Goal: Task Accomplishment & Management: Complete application form

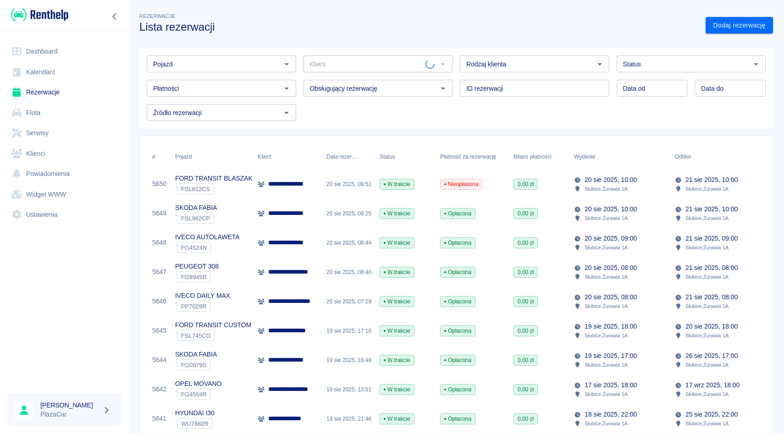
click at [215, 63] on input "Pojazd" at bounding box center [213, 63] width 129 height 11
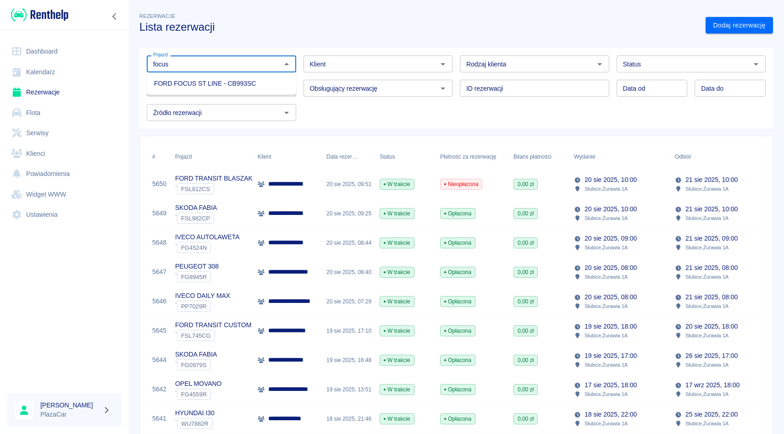
click at [210, 79] on li "FORD FOCUS ST LINE - CB993SC" at bounding box center [221, 83] width 149 height 15
type input "FORD FOCUS ST LINE - CB993SC"
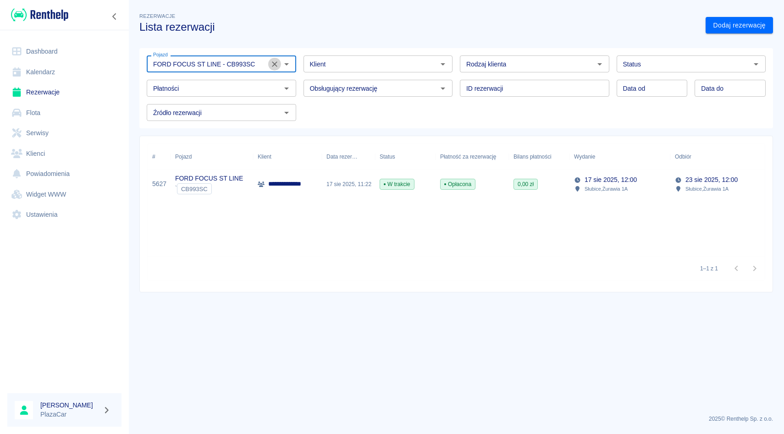
click at [272, 65] on icon "Wyczyść" at bounding box center [274, 64] width 9 height 9
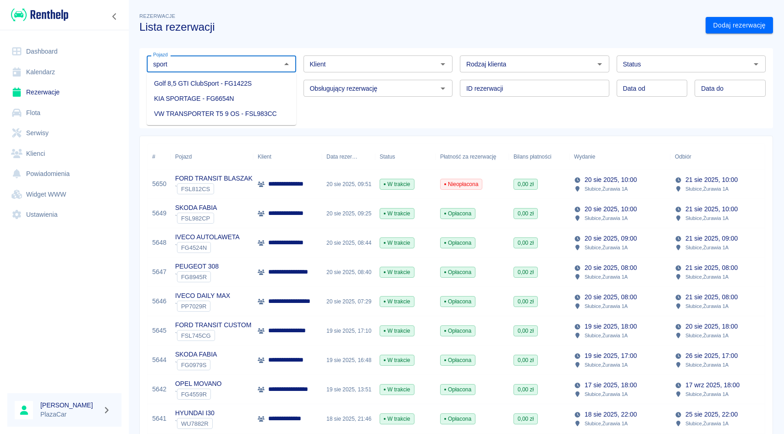
click at [243, 96] on li "KIA SPORTAGE - FG6654N" at bounding box center [221, 98] width 149 height 15
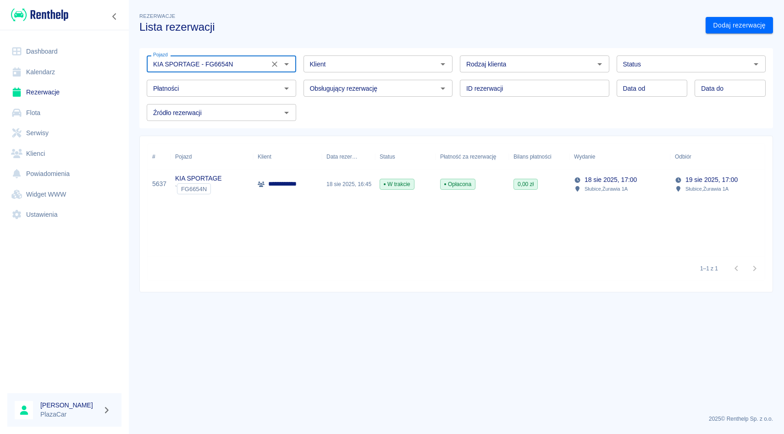
type input "KIA SPORTAGE - FG6654N"
click at [437, 185] on div "Opłacona" at bounding box center [471, 184] width 73 height 29
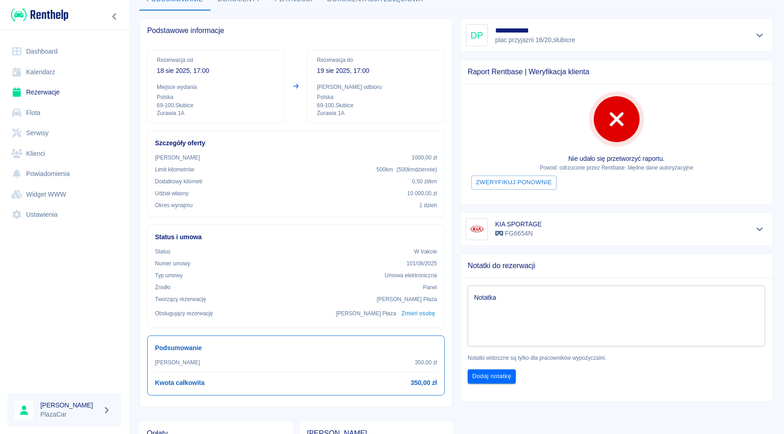
scroll to position [66, 0]
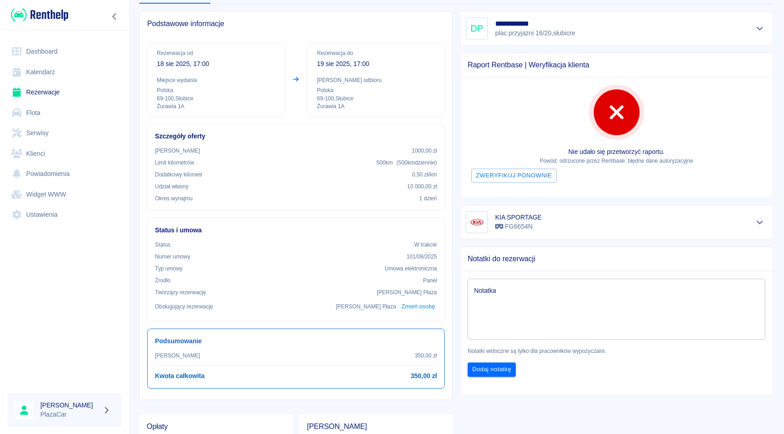
click at [766, 224] on div at bounding box center [759, 222] width 15 height 13
click at [760, 224] on icon "Pokaż szczegóły" at bounding box center [759, 222] width 6 height 4
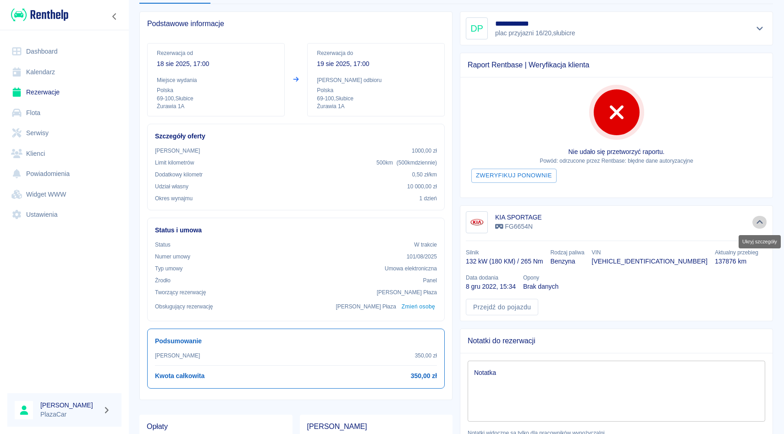
click at [760, 224] on icon "Ukryj szczegóły" at bounding box center [759, 222] width 11 height 8
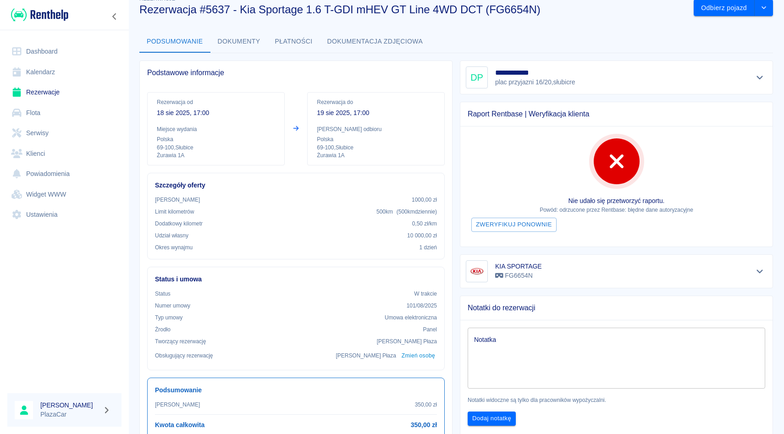
scroll to position [17, 0]
click at [460, 67] on div "**********" at bounding box center [616, 78] width 313 height 34
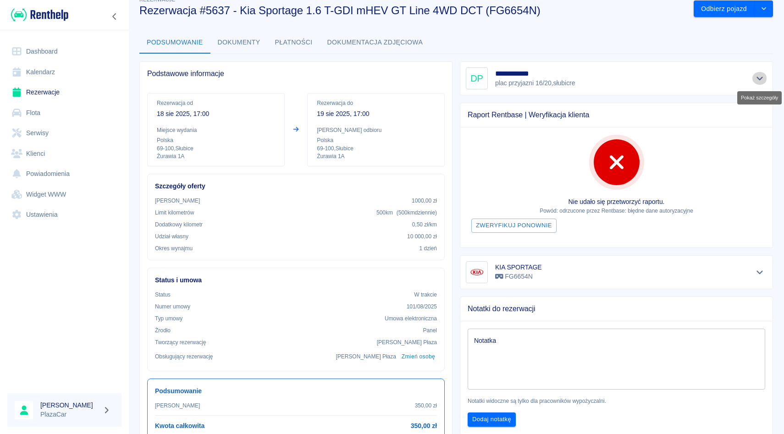
click at [759, 78] on icon "Pokaż szczegóły" at bounding box center [759, 79] width 6 height 4
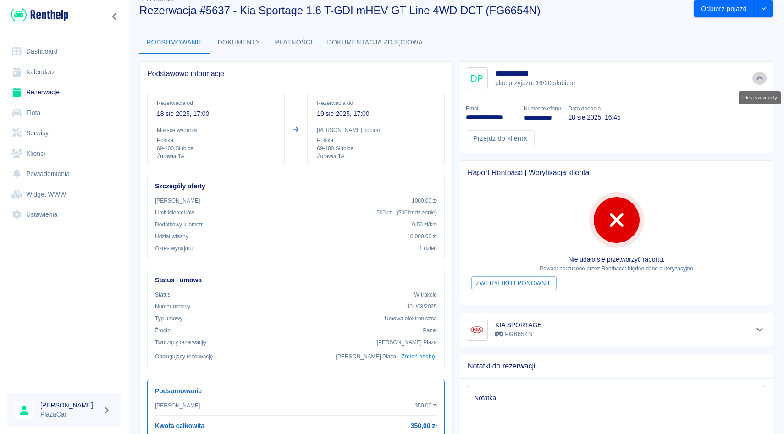
click at [759, 78] on icon "Ukryj szczegóły" at bounding box center [759, 78] width 11 height 8
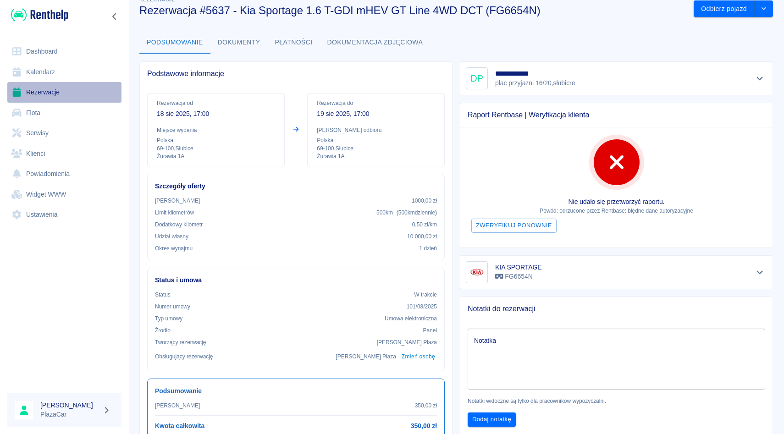
click at [59, 100] on link "Rezerwacje" at bounding box center [64, 92] width 114 height 21
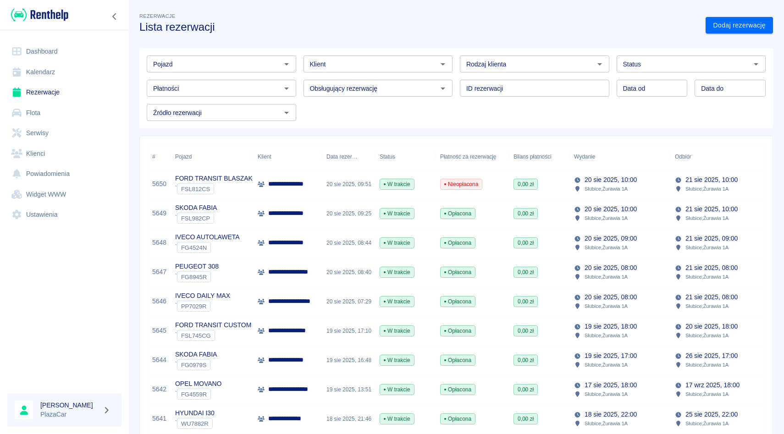
click at [312, 67] on input "Klient" at bounding box center [370, 63] width 129 height 11
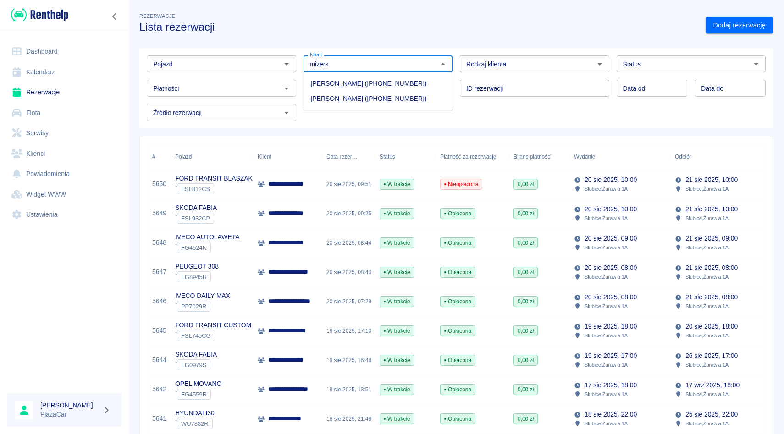
click at [357, 101] on li "[PERSON_NAME] ([PHONE_NUMBER])" at bounding box center [377, 98] width 149 height 15
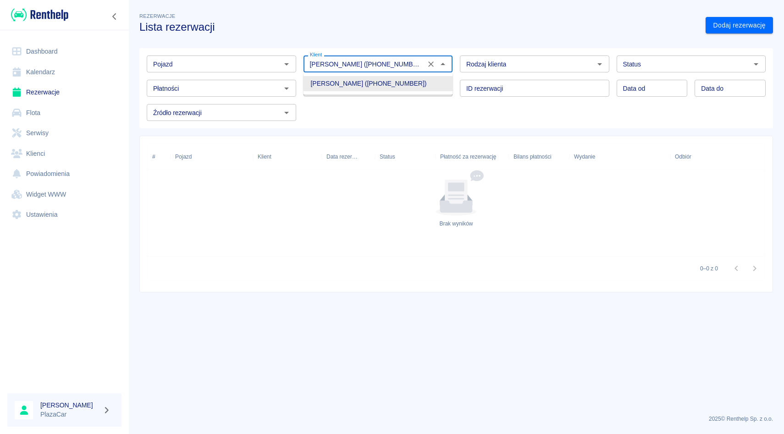
click at [662, 70] on div "Status" at bounding box center [691, 63] width 149 height 17
type input "[PERSON_NAME] ([PHONE_NUMBER])"
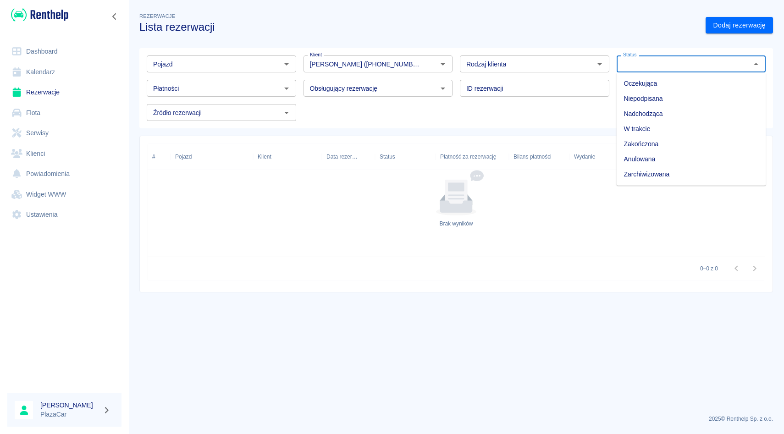
drag, startPoint x: 640, startPoint y: 166, endPoint x: 492, endPoint y: 204, distance: 152.4
click at [493, 204] on body "Używamy plików Cookies, by zapewnić Ci najlepsze możliwe doświadczenie. Aby dow…" at bounding box center [392, 217] width 784 height 434
click at [492, 204] on div "Brak wyników" at bounding box center [456, 199] width 617 height 59
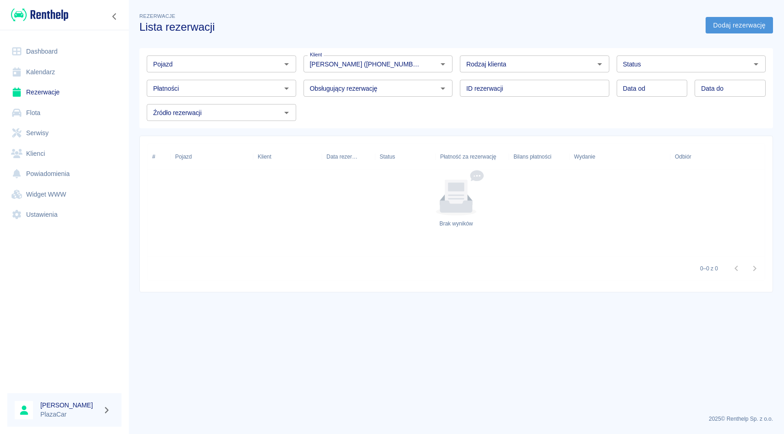
click at [735, 23] on link "Dodaj rezerwację" at bounding box center [738, 25] width 67 height 17
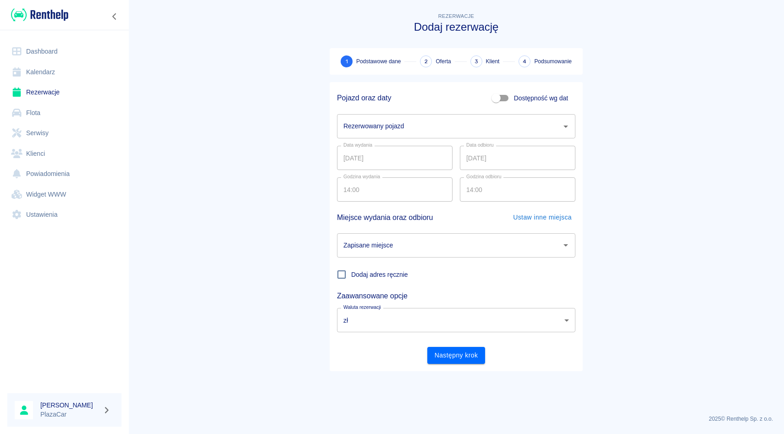
click at [451, 118] on div "Rezerwowany pojazd" at bounding box center [456, 126] width 238 height 24
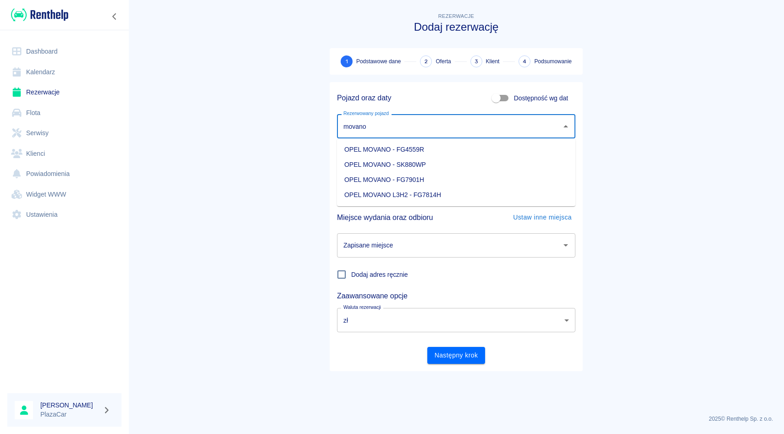
click at [431, 166] on li "OPEL MOVANO - SK880WP" at bounding box center [456, 164] width 238 height 15
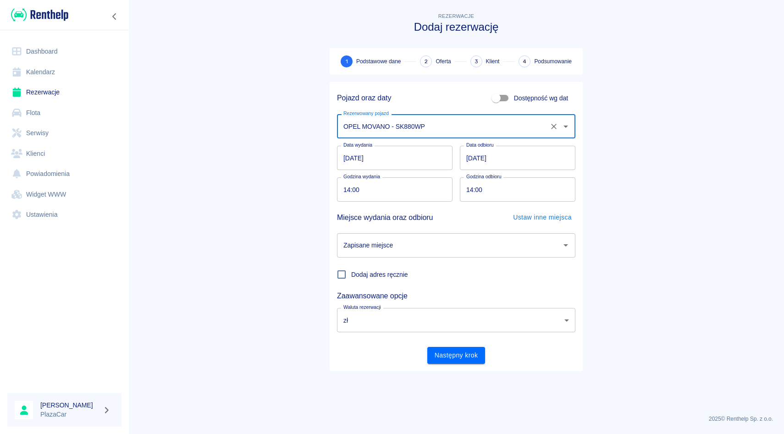
type input "OPEL MOVANO - SK880WP"
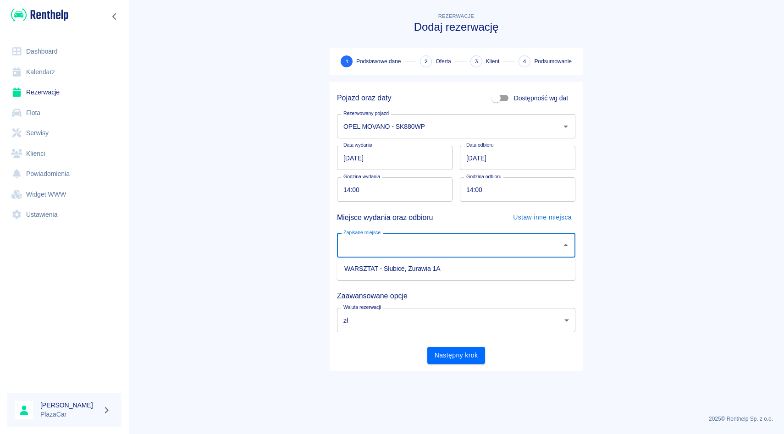
click at [432, 241] on input "Zapisane miejsce" at bounding box center [449, 245] width 216 height 16
click at [426, 273] on li "WARSZTAT - Słubice, Żurawia 1A" at bounding box center [456, 268] width 238 height 15
type input "WARSZTAT - Słubice, Żurawia 1A"
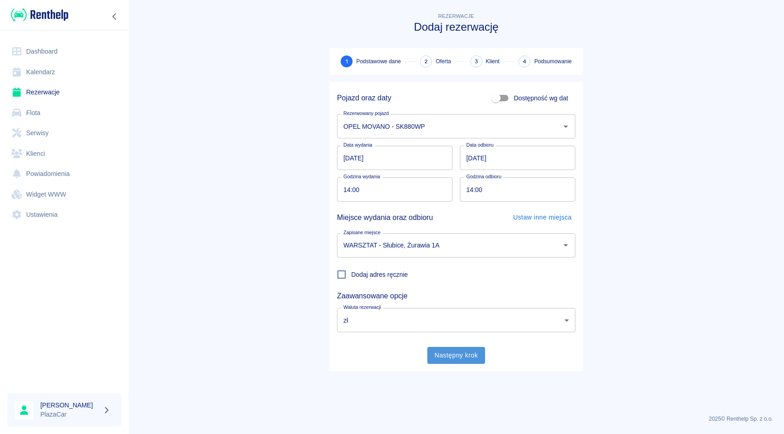
click at [454, 358] on button "Następny krok" at bounding box center [456, 355] width 58 height 17
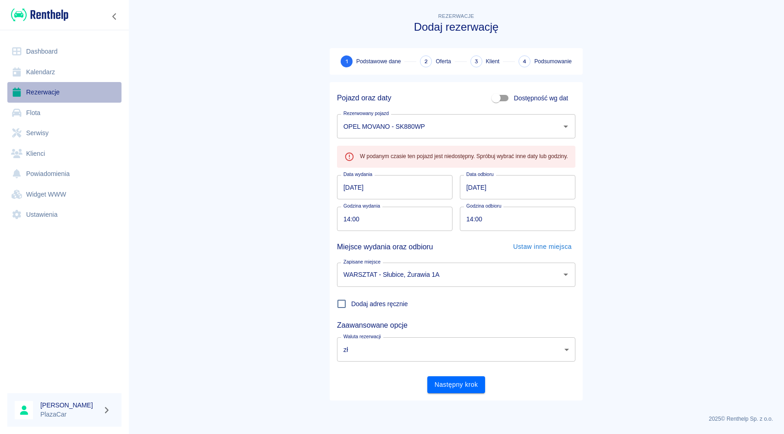
click at [74, 98] on link "Rezerwacje" at bounding box center [64, 92] width 114 height 21
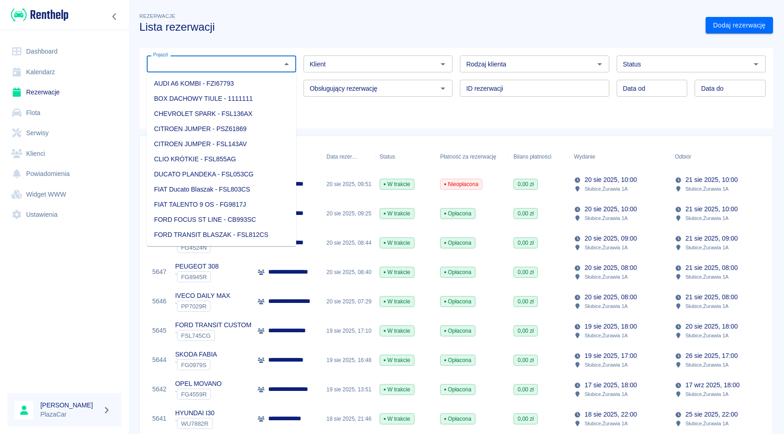
click at [220, 63] on input "Pojazd" at bounding box center [213, 63] width 129 height 11
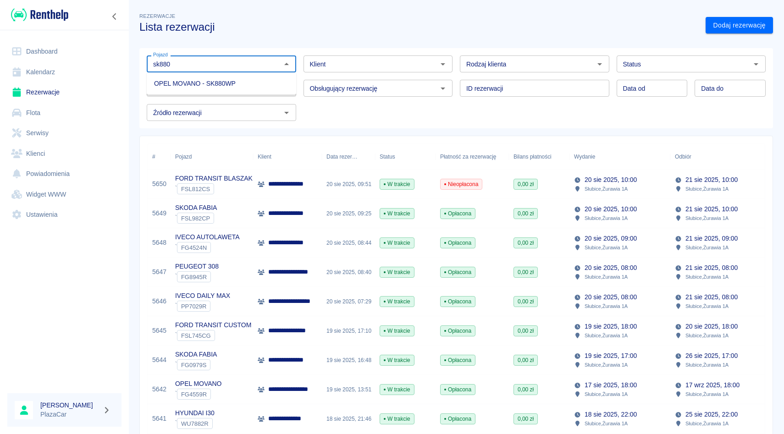
click at [219, 80] on li "OPEL MOVANO - SK880WP" at bounding box center [221, 83] width 149 height 15
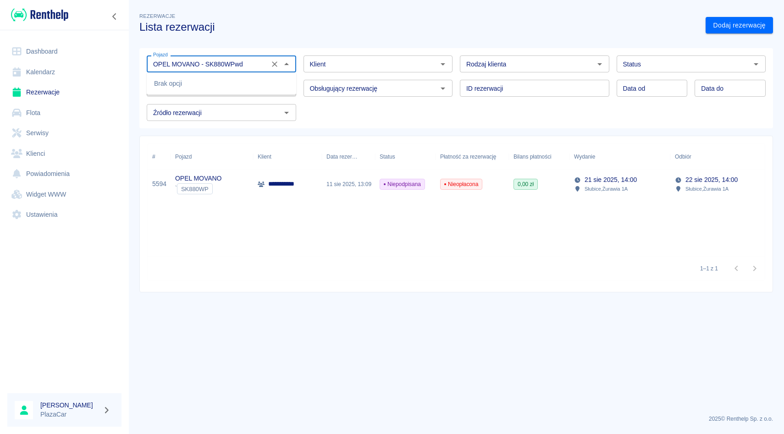
type input "OPEL MOVANO - SK880WPwda"
click at [272, 63] on icon "Wyczyść" at bounding box center [274, 64] width 9 height 9
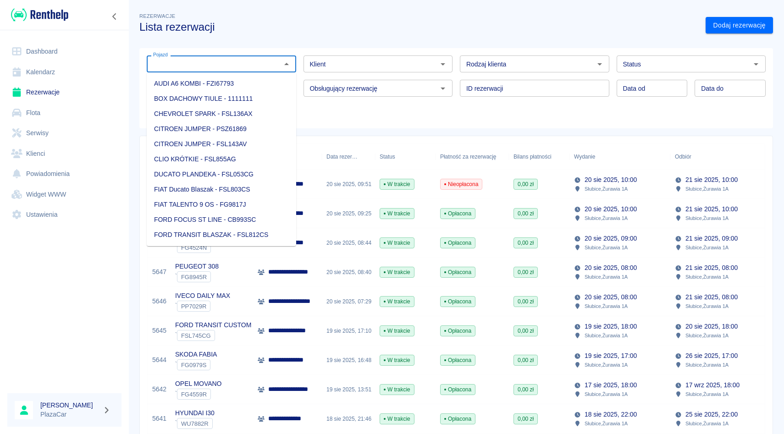
click at [339, 74] on div "Obsługujący rezerwację Obsługujący rezerwację" at bounding box center [374, 84] width 157 height 24
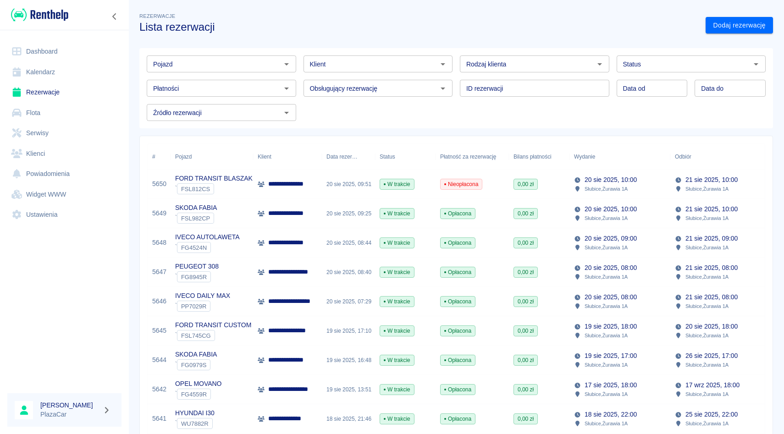
click at [339, 73] on div "Obsługujący rezerwację Obsługujący rezerwację" at bounding box center [374, 84] width 157 height 24
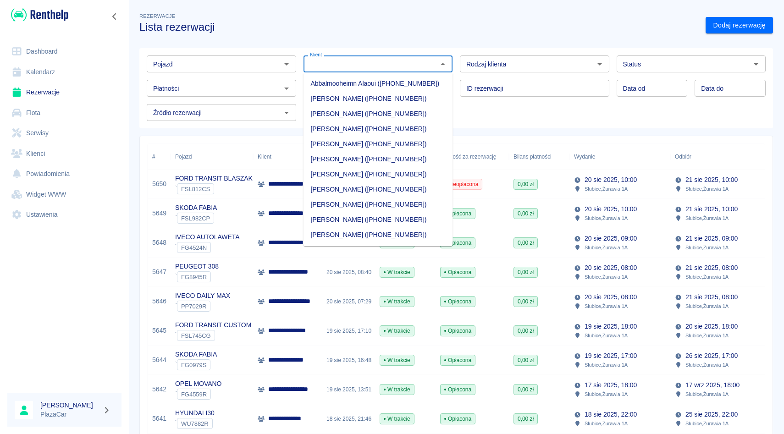
click at [339, 68] on input "Klient" at bounding box center [370, 63] width 129 height 11
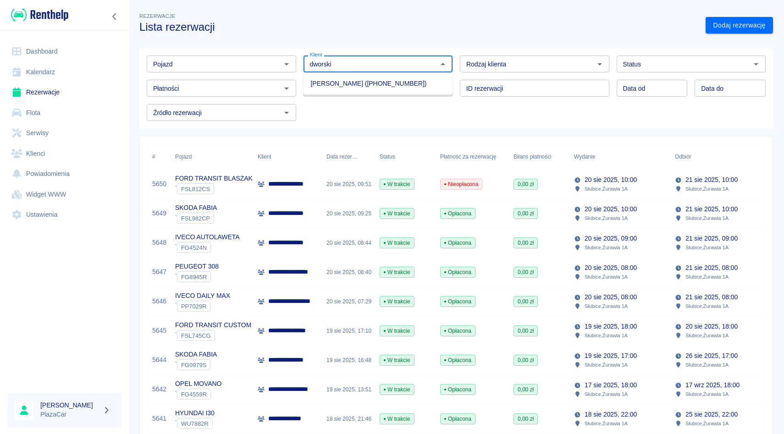
click at [330, 80] on li "[PERSON_NAME] ([PHONE_NUMBER])" at bounding box center [377, 83] width 149 height 15
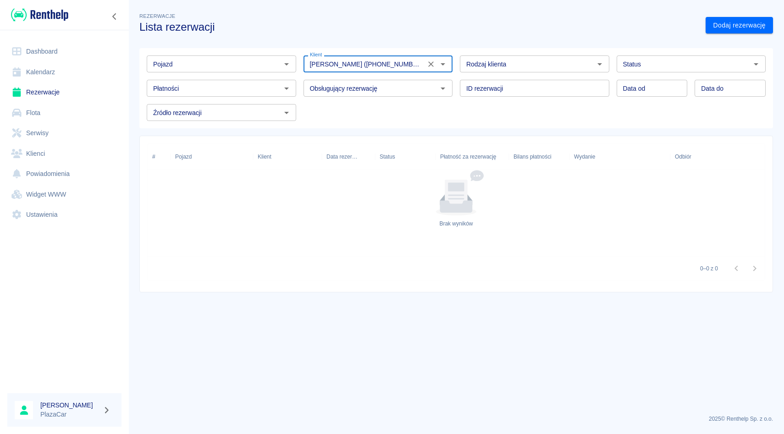
type input "[PERSON_NAME] ([PHONE_NUMBER])"
click at [454, 68] on div "Rodzaj klienta Rodzaj klienta" at bounding box center [530, 60] width 157 height 24
click at [457, 63] on div "Rodzaj klienta Rodzaj klienta" at bounding box center [530, 60] width 157 height 24
click at [453, 30] on h3 "Lista rezerwacji" at bounding box center [418, 27] width 559 height 13
click at [455, 58] on div "Rodzaj klienta Rodzaj klienta" at bounding box center [530, 60] width 157 height 24
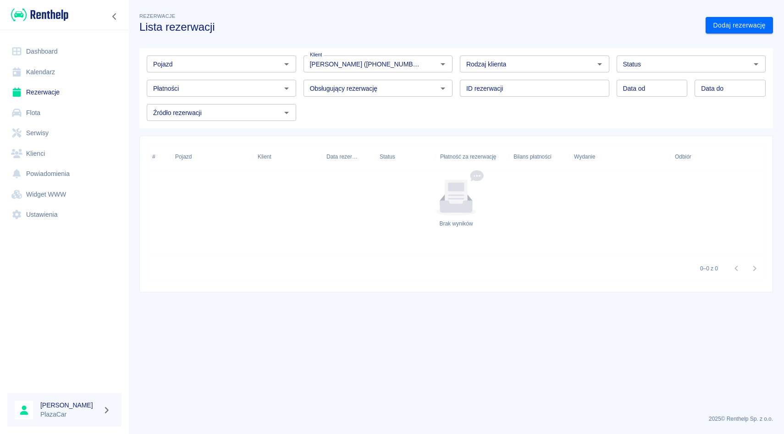
click at [456, 61] on div "Rodzaj klienta Rodzaj klienta" at bounding box center [530, 60] width 157 height 24
click at [456, 30] on h3 "Lista rezerwacji" at bounding box center [418, 27] width 559 height 13
click at [456, 64] on div "Rodzaj klienta Rodzaj klienta" at bounding box center [530, 60] width 157 height 24
click at [456, 25] on h3 "Lista rezerwacji" at bounding box center [418, 27] width 559 height 13
click at [456, 61] on div "Rodzaj klienta Rodzaj klienta" at bounding box center [530, 60] width 157 height 24
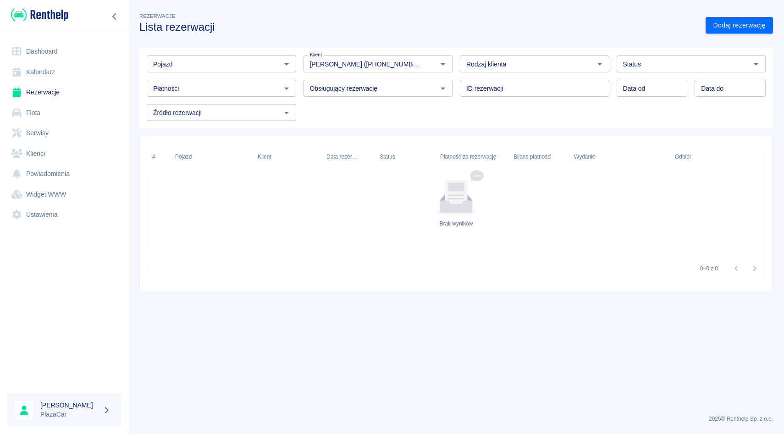
click at [456, 88] on div "ID rezerwacji ID rezerwacji" at bounding box center [530, 84] width 157 height 24
click at [432, 68] on button "Wyczyść" at bounding box center [430, 64] width 13 height 13
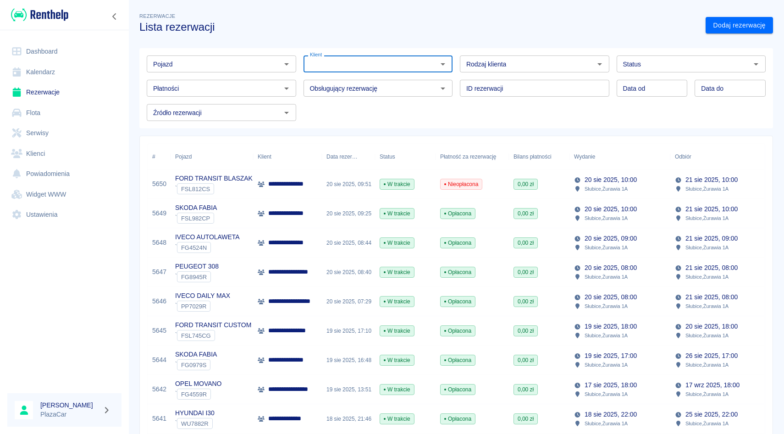
click at [457, 46] on div "Pojazd Pojazd Klient Klient Rodzaj klienta Rodzaj klienta Status Status Płatnoś…" at bounding box center [452, 85] width 641 height 88
click at [457, 73] on div "ID rezerwacji ID rezerwacji" at bounding box center [530, 84] width 157 height 24
drag, startPoint x: 455, startPoint y: 105, endPoint x: 455, endPoint y: 92, distance: 13.3
click at [455, 95] on div "Pojazd Pojazd Klient Klient Rodzaj klienta Rodzaj klienta Status Status Płatnoś…" at bounding box center [452, 84] width 626 height 73
click at [455, 90] on div "ID rezerwacji ID rezerwacji" at bounding box center [530, 84] width 157 height 24
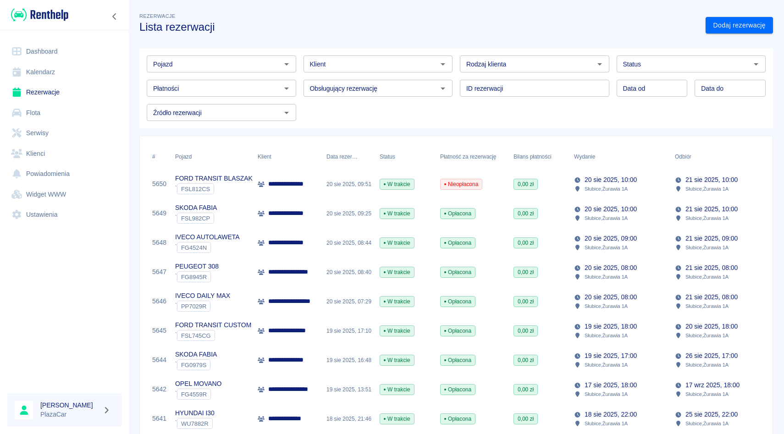
click at [264, 66] on input "Pojazd" at bounding box center [213, 63] width 129 height 11
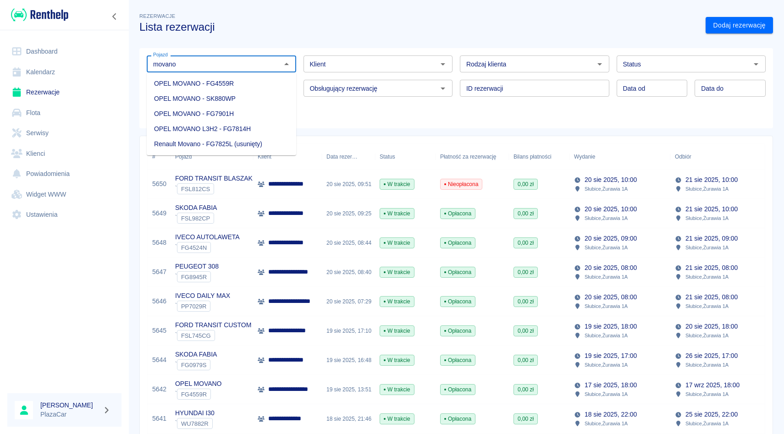
click at [237, 98] on li "OPEL MOVANO - SK880WP" at bounding box center [221, 98] width 149 height 15
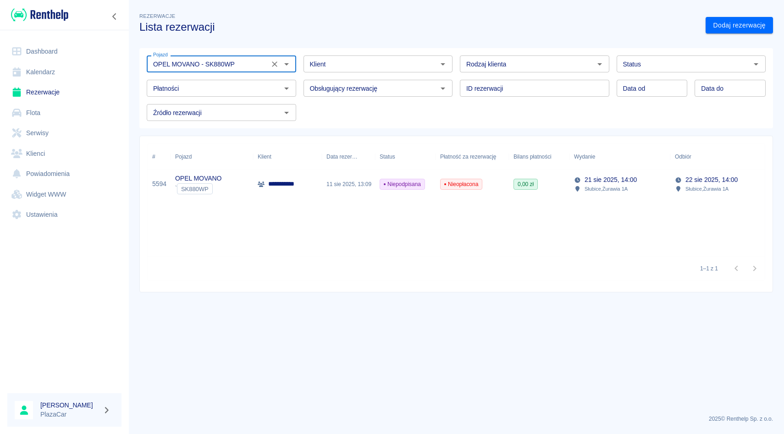
type input "OPEL MOVANO - SK880WP"
click at [303, 184] on div "**********" at bounding box center [287, 184] width 69 height 29
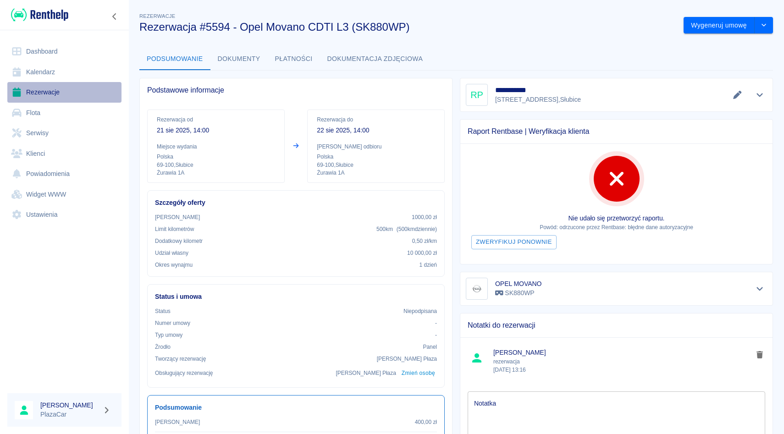
click at [73, 85] on link "Rezerwacje" at bounding box center [64, 92] width 114 height 21
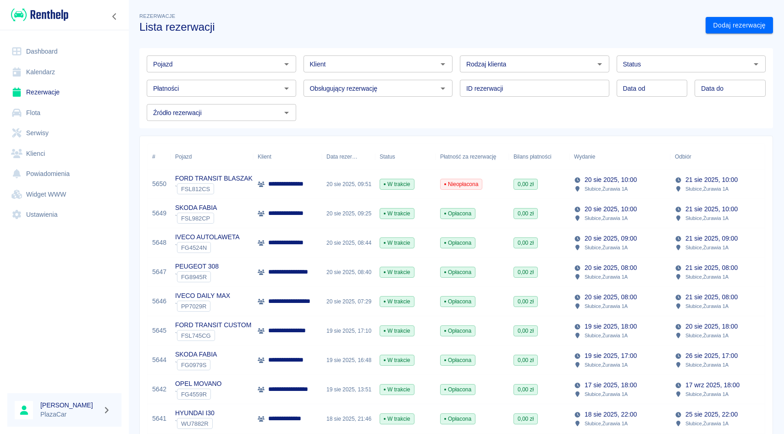
click at [245, 72] on div "Pojazd" at bounding box center [221, 63] width 149 height 17
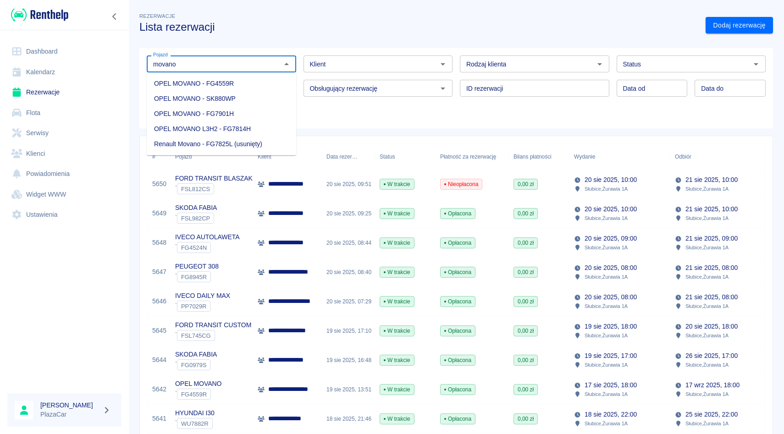
click at [230, 102] on li "OPEL MOVANO - SK880WP" at bounding box center [221, 98] width 149 height 15
type input "OPEL MOVANO - SK880WP"
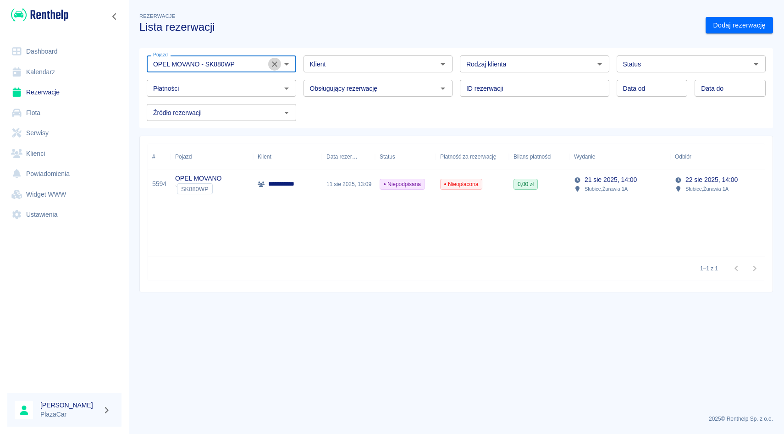
click at [278, 63] on icon "Wyczyść" at bounding box center [274, 64] width 9 height 9
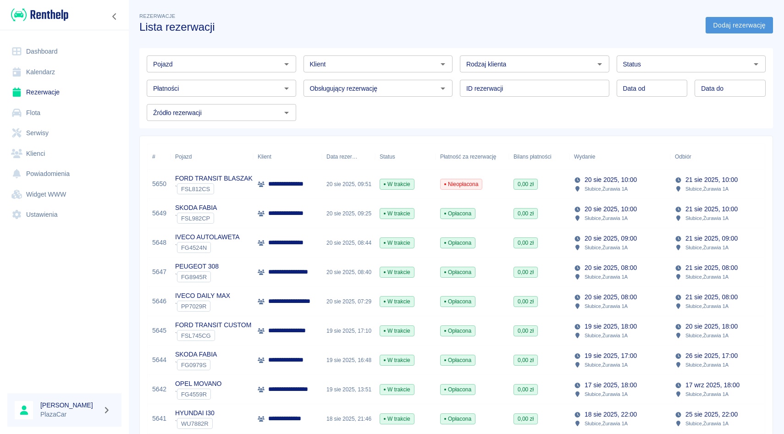
click at [747, 17] on link "Dodaj rezerwację" at bounding box center [738, 25] width 67 height 17
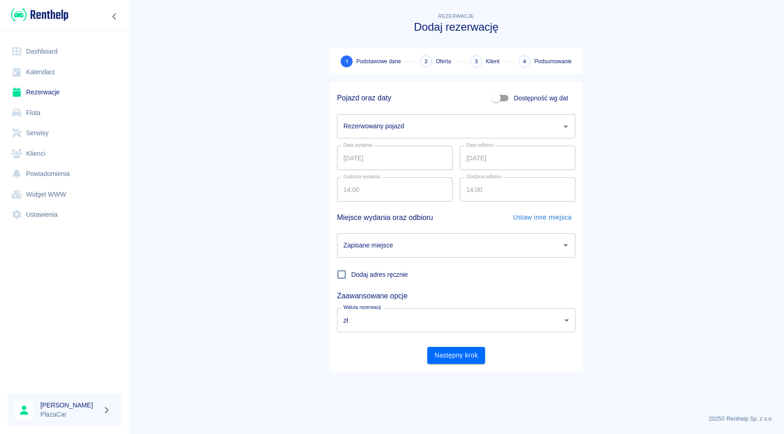
click at [462, 131] on input "Rezerwowany pojazd" at bounding box center [449, 126] width 216 height 16
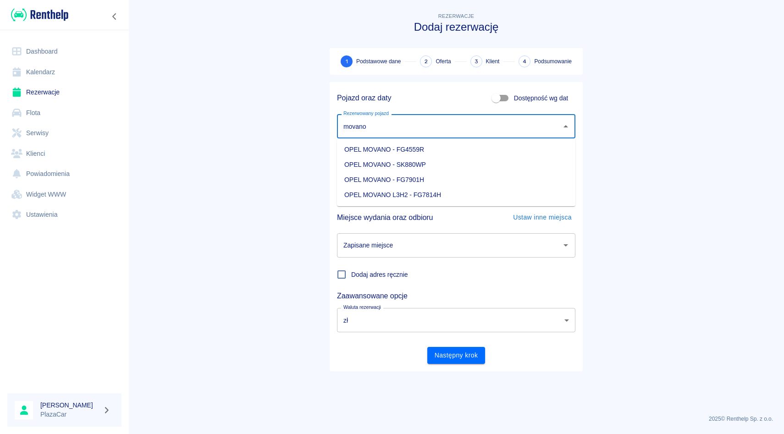
click at [451, 159] on li "OPEL MOVANO - SK880WP" at bounding box center [456, 164] width 238 height 15
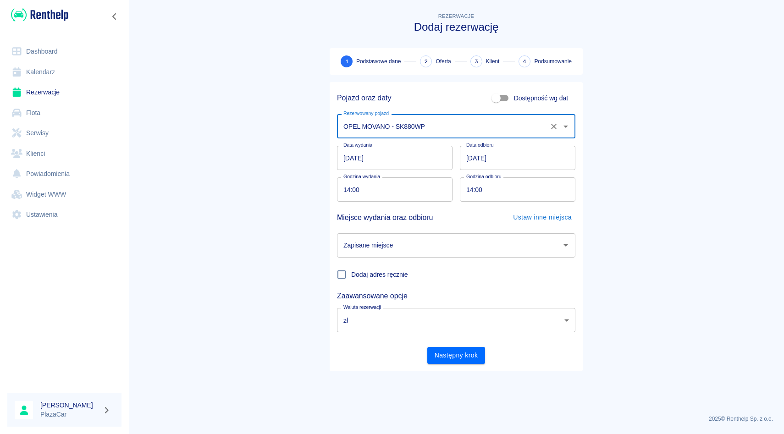
type input "OPEL MOVANO - SK880WP"
click at [396, 239] on input "Zapisane miejsce" at bounding box center [449, 245] width 216 height 16
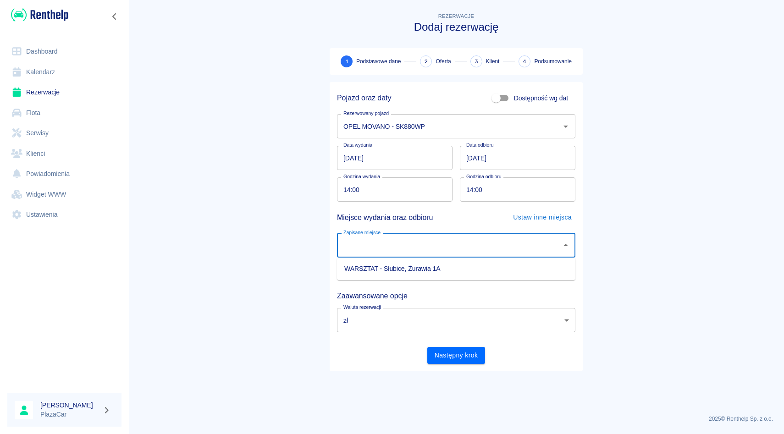
click at [394, 266] on li "WARSZTAT - Słubice, Żurawia 1A" at bounding box center [456, 268] width 238 height 15
type input "WARSZTAT - Słubice, Żurawia 1A"
click at [433, 352] on button "Następny krok" at bounding box center [456, 355] width 58 height 17
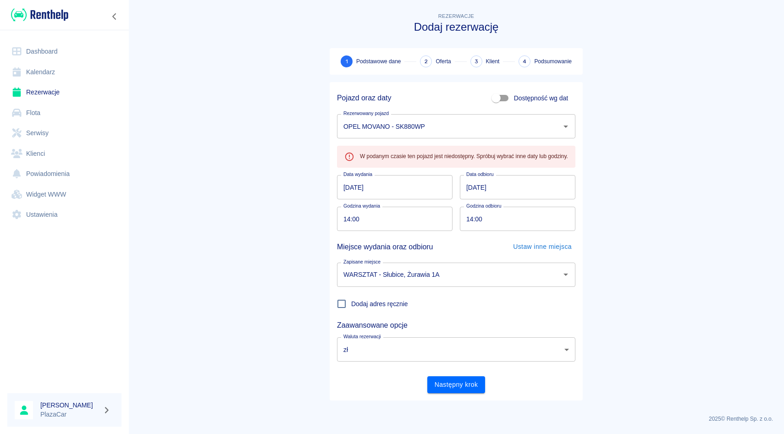
click at [470, 220] on input "14:00" at bounding box center [514, 219] width 109 height 24
type input "13:00"
click at [469, 375] on div "Następny krok" at bounding box center [453, 381] width 246 height 24
click at [468, 385] on button "Następny krok" at bounding box center [456, 384] width 58 height 17
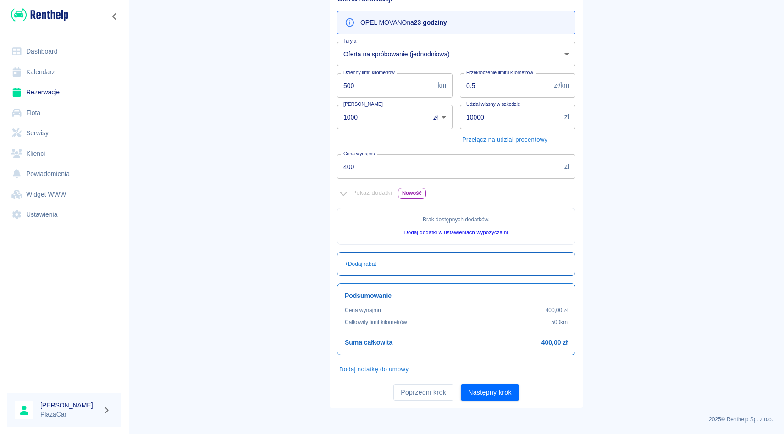
scroll to position [95, 0]
click at [471, 393] on button "Następny krok" at bounding box center [490, 392] width 58 height 17
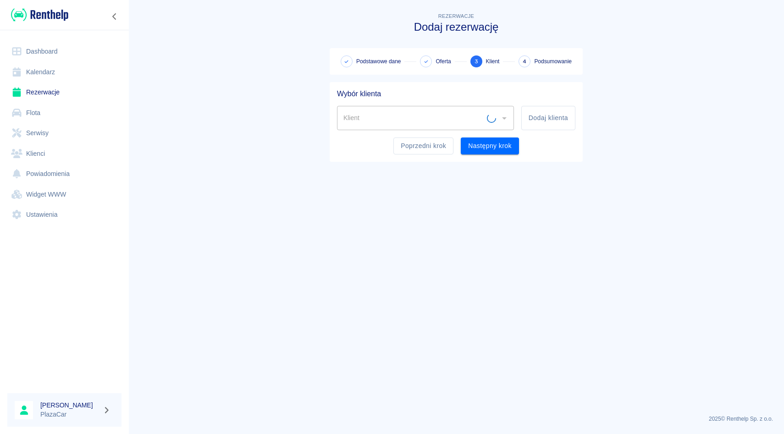
scroll to position [0, 0]
click at [403, 120] on input "Klient" at bounding box center [418, 118] width 155 height 16
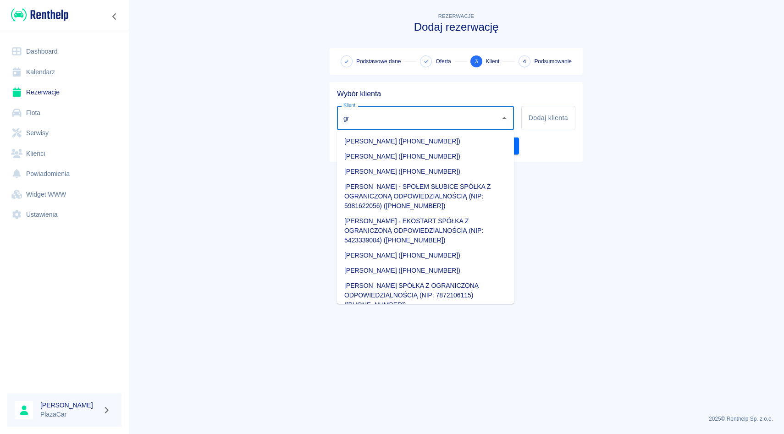
type input "g"
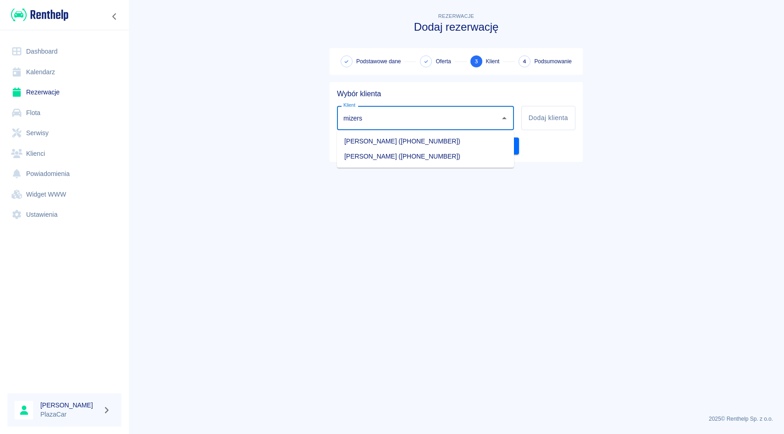
click at [399, 154] on li "[PERSON_NAME] ([PHONE_NUMBER])" at bounding box center [425, 156] width 177 height 15
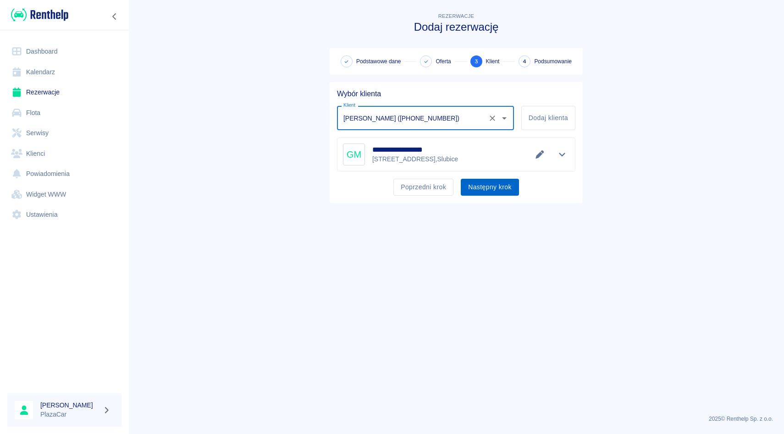
type input "[PERSON_NAME] ([PHONE_NUMBER])"
click at [512, 190] on button "Następny krok" at bounding box center [490, 187] width 58 height 17
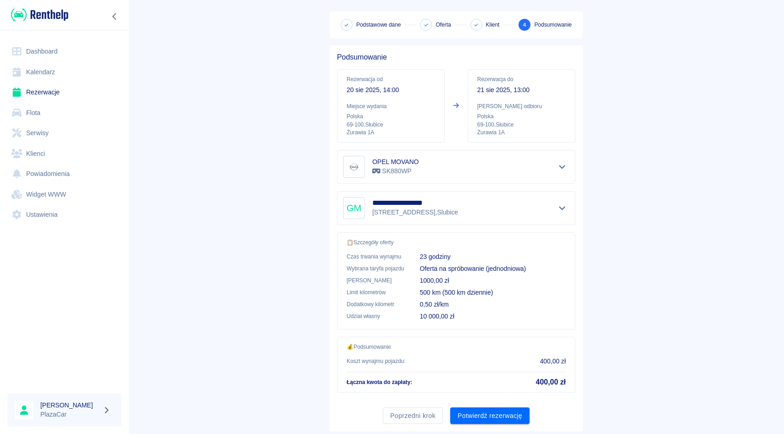
scroll to position [61, 0]
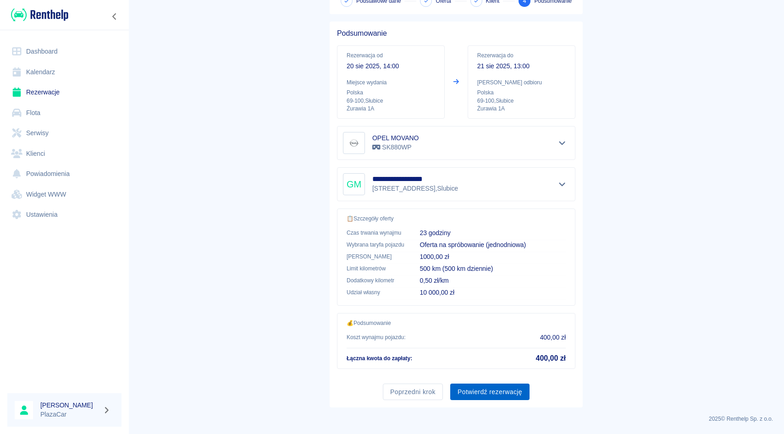
click at [460, 388] on button "Potwierdź rezerwację" at bounding box center [489, 392] width 79 height 17
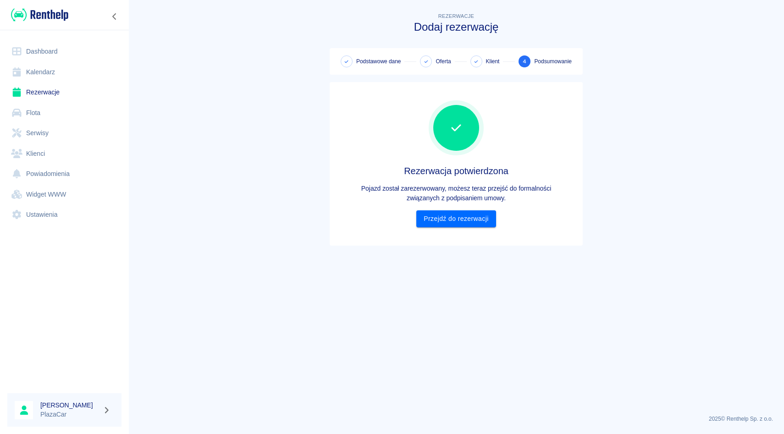
scroll to position [0, 0]
click at [476, 226] on link "Przejdź do rezerwacji" at bounding box center [455, 218] width 79 height 17
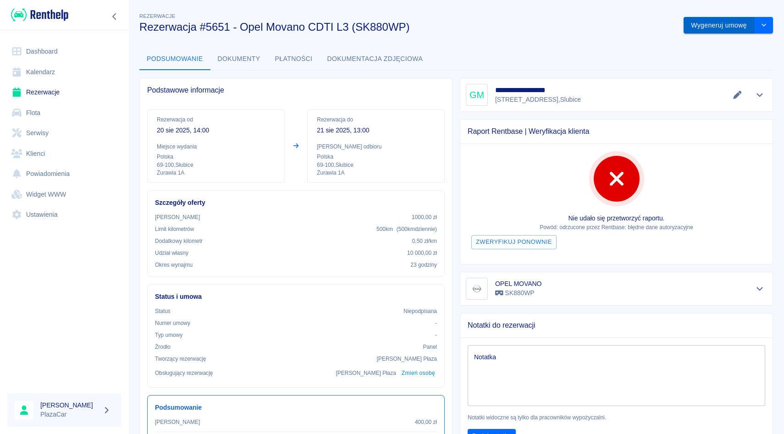
click at [729, 26] on button "Wygeneruj umowę" at bounding box center [718, 25] width 71 height 17
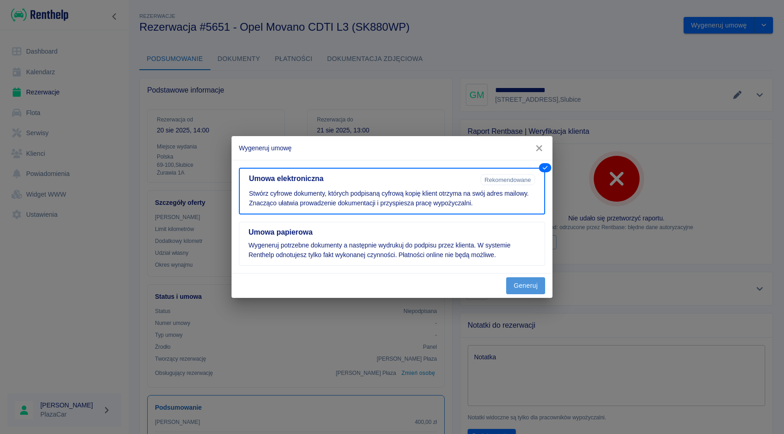
click at [521, 292] on button "Generuj" at bounding box center [525, 285] width 39 height 17
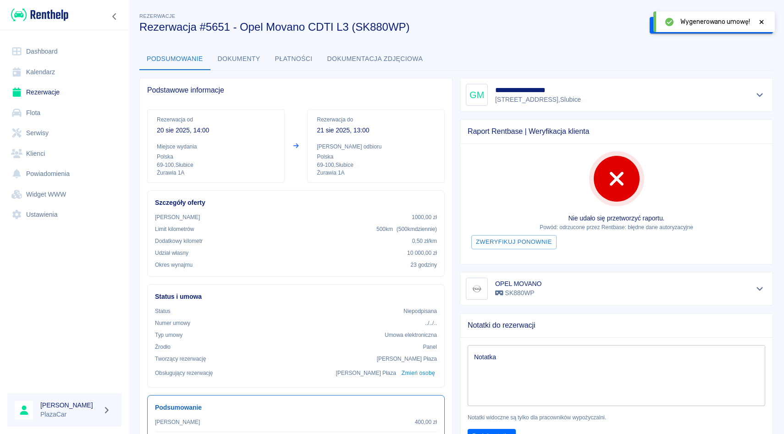
click at [762, 23] on icon at bounding box center [761, 22] width 8 height 6
click at [724, 23] on button "Podpisz umowę elektroniczną" at bounding box center [702, 25] width 105 height 17
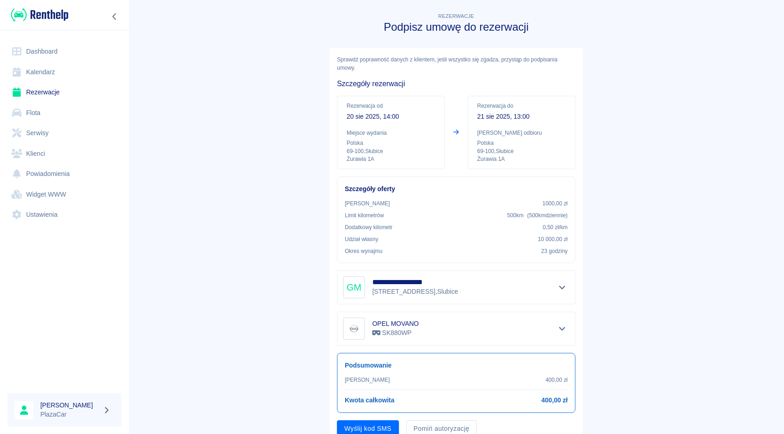
scroll to position [37, 0]
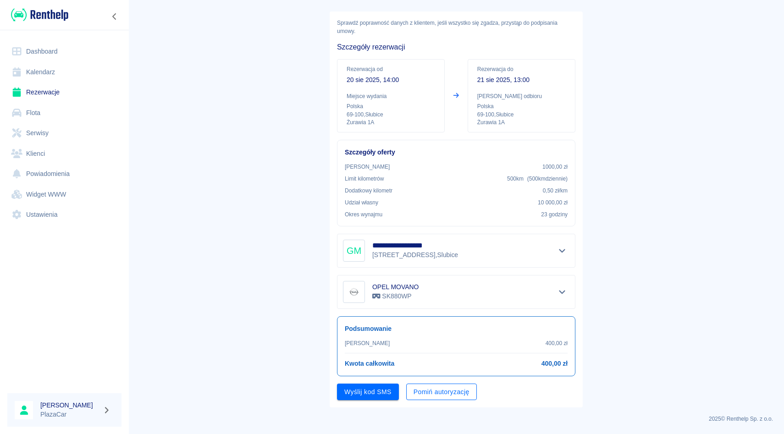
click at [416, 397] on button "Pomiń autoryzację" at bounding box center [441, 392] width 71 height 17
click at [381, 386] on button "Podpisz umowę" at bounding box center [368, 392] width 62 height 17
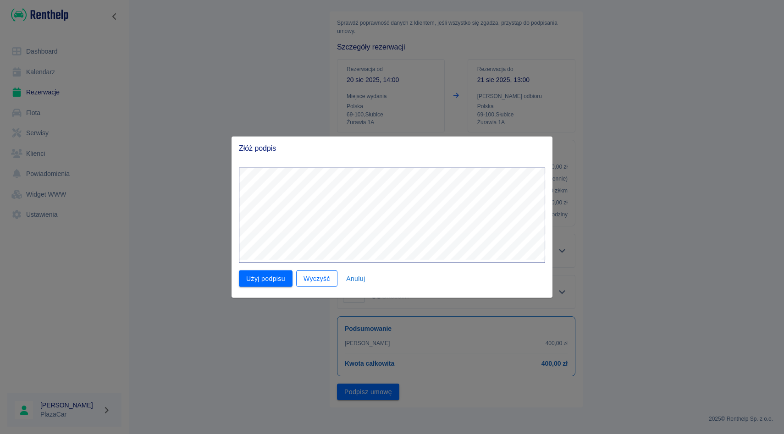
click at [319, 279] on button "Wyczyść" at bounding box center [316, 278] width 41 height 17
click at [556, 153] on div "Złóż podpis Użyj podpisu Wyczyść Anuluj" at bounding box center [392, 217] width 784 height 434
click at [272, 286] on button "Użyj podpisu" at bounding box center [266, 278] width 54 height 17
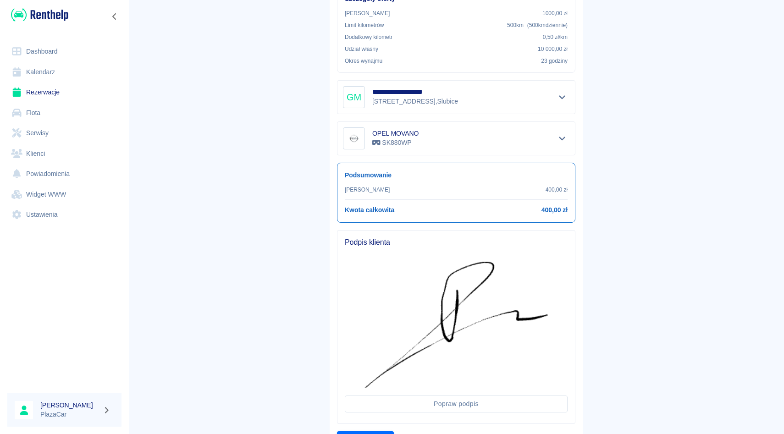
scroll to position [238, 0]
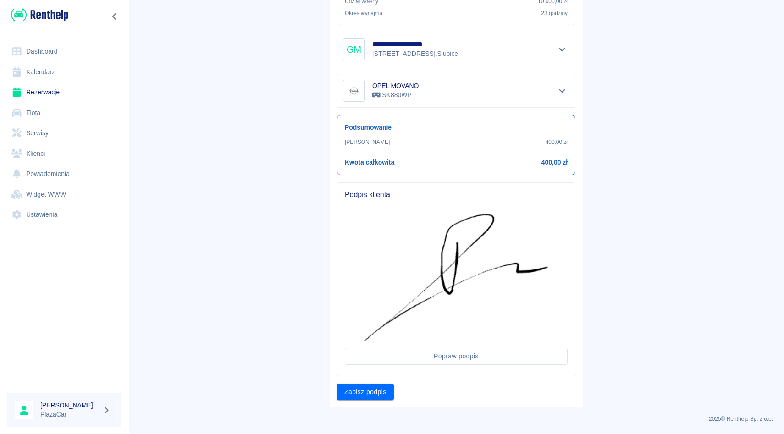
click at [386, 407] on div "**********" at bounding box center [456, 108] width 253 height 597
click at [387, 388] on button "Zapisz podpis" at bounding box center [365, 392] width 57 height 17
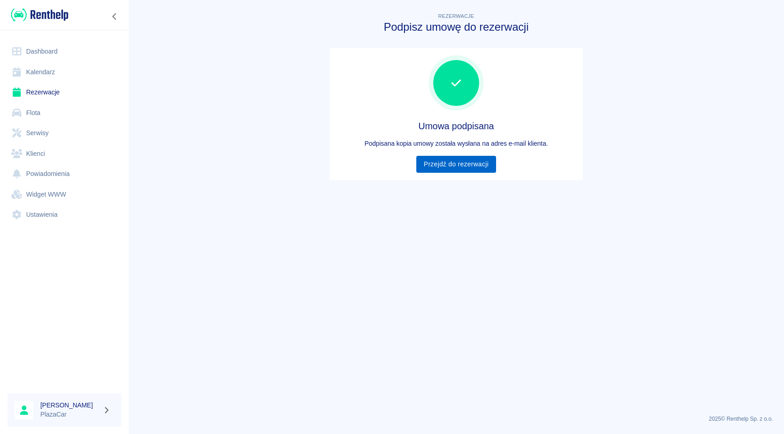
click at [433, 168] on link "Przejdź do rezerwacji" at bounding box center [455, 164] width 79 height 17
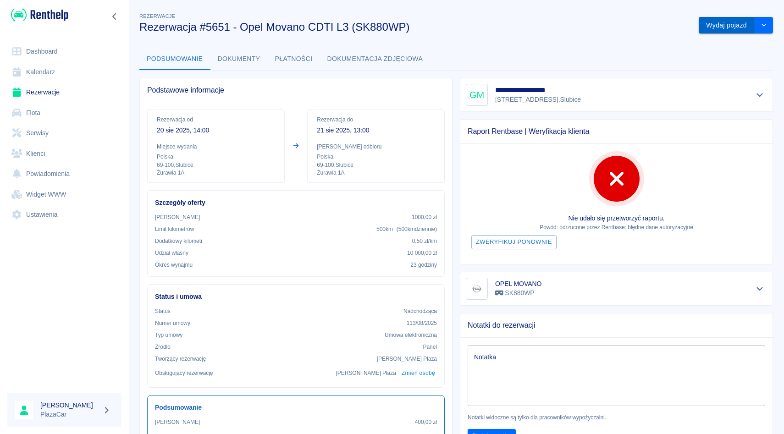
click at [737, 32] on button "Wydaj pojazd" at bounding box center [727, 25] width 56 height 17
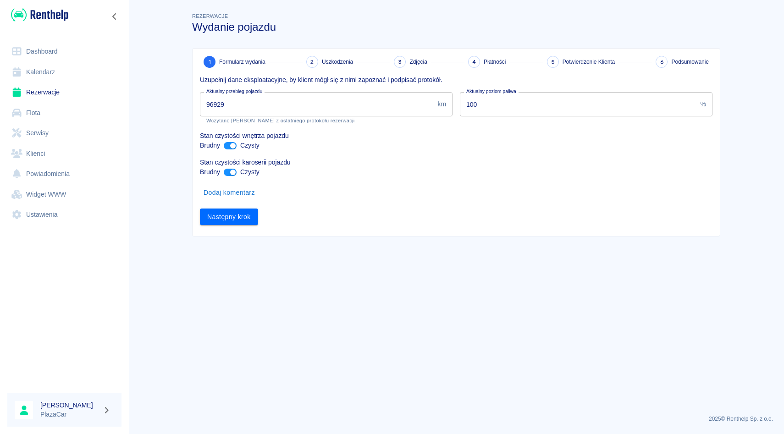
click at [230, 205] on div "Następny krok" at bounding box center [453, 213] width 520 height 24
click at [230, 209] on button "Następny krok" at bounding box center [229, 217] width 58 height 17
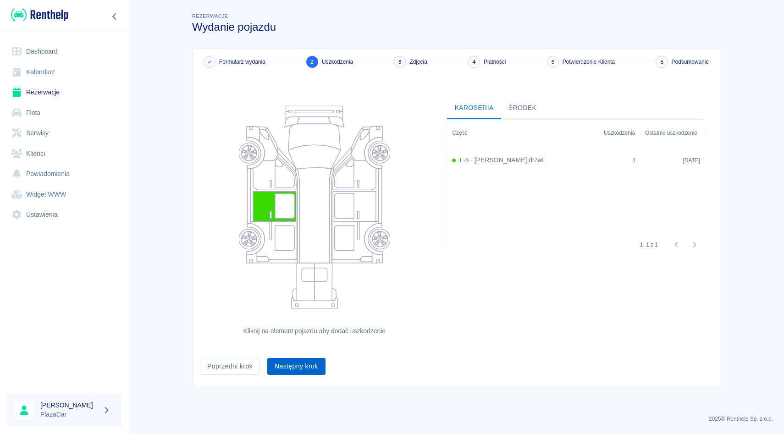
click at [299, 368] on button "Następny krok" at bounding box center [296, 366] width 58 height 17
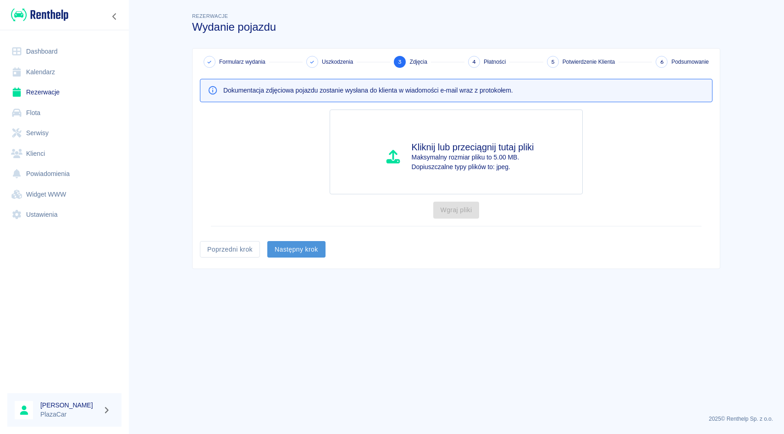
click at [304, 245] on button "Następny krok" at bounding box center [296, 249] width 58 height 17
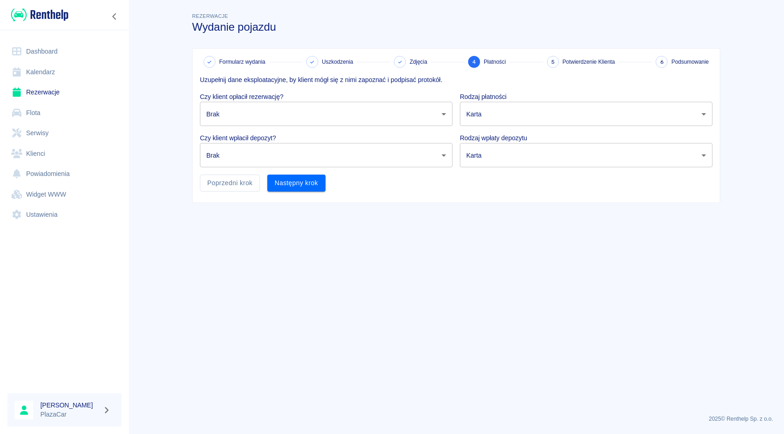
click at [307, 109] on body "Używamy plików Cookies, by zapewnić Ci najlepsze możliwe doświadczenie. Aby dow…" at bounding box center [392, 217] width 784 height 434
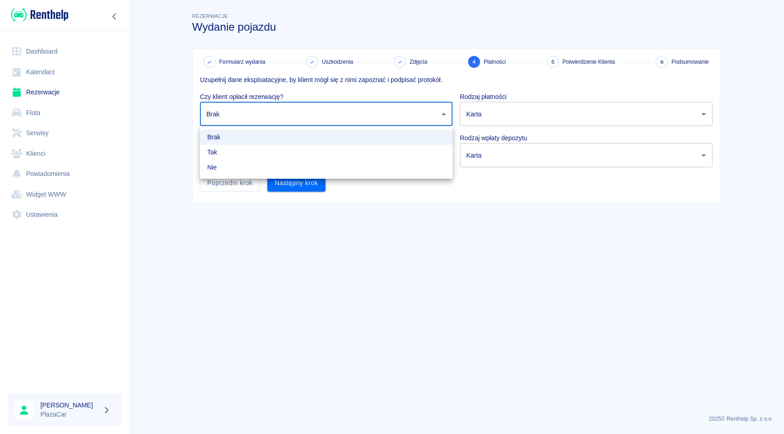
click at [275, 147] on li "Tak" at bounding box center [326, 152] width 253 height 15
type input "true"
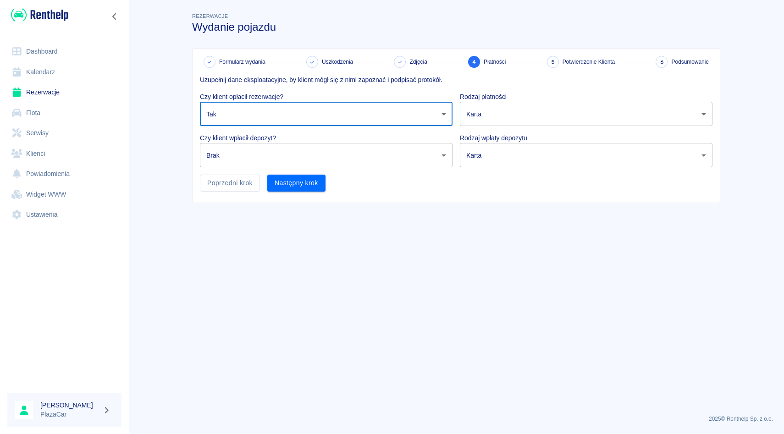
click at [480, 127] on div "Rodzaj wpłaty depozytu Karta terminal_card_authorization ​" at bounding box center [582, 146] width 260 height 41
click at [485, 119] on body "Używamy plików Cookies, by zapewnić Ci najlepsze możliwe doświadczenie. Aby dow…" at bounding box center [392, 217] width 784 height 434
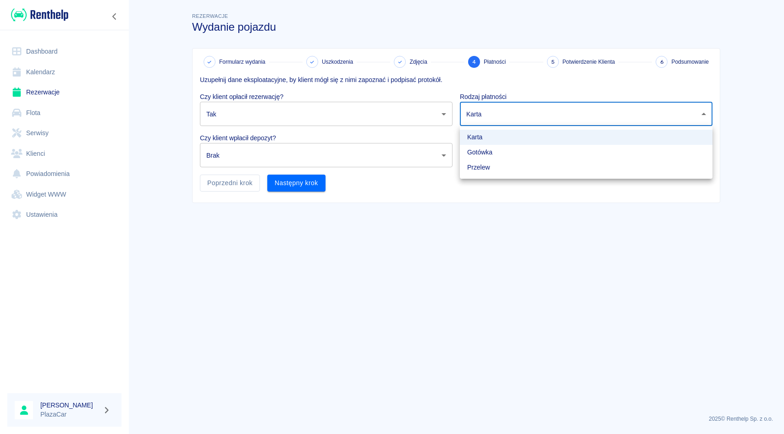
click at [479, 144] on li "Karta" at bounding box center [586, 137] width 253 height 15
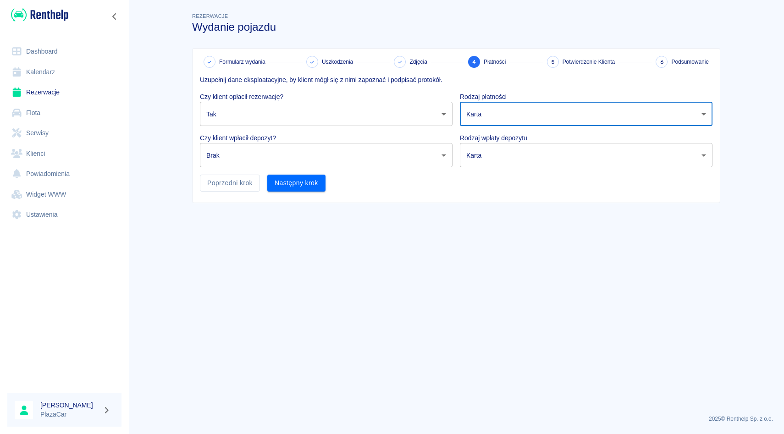
click at [484, 122] on body "Używamy plików Cookies, by zapewnić Ci najlepsze możliwe doświadczenie. Aby dow…" at bounding box center [392, 217] width 784 height 434
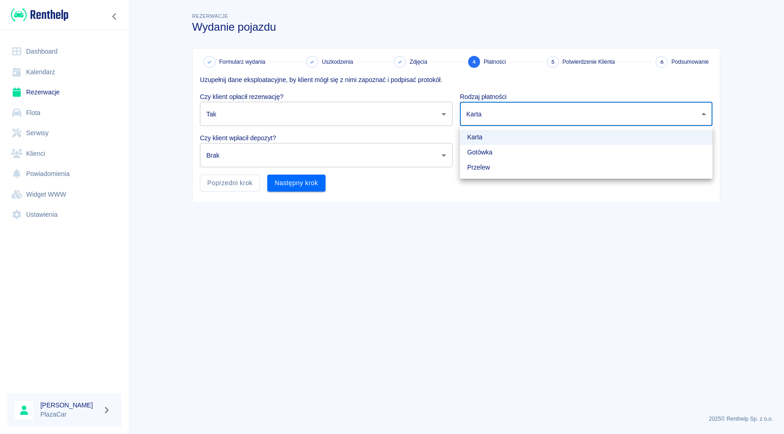
click at [473, 148] on li "Gotówka" at bounding box center [586, 152] width 253 height 15
type input "cash"
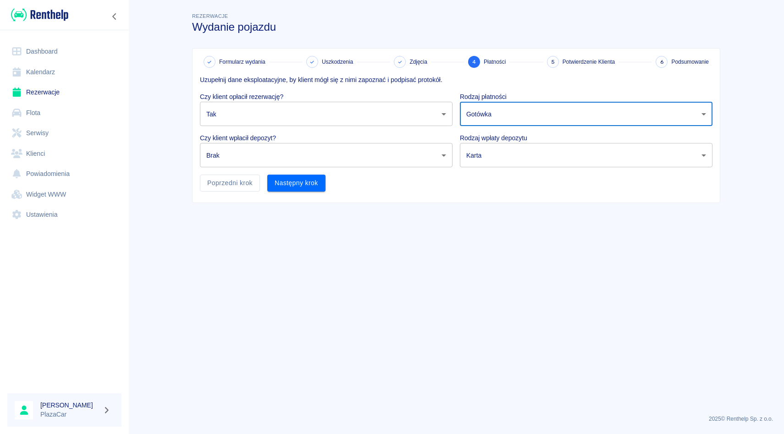
click at [410, 165] on body "Używamy plików Cookies, by zapewnić Ci najlepsze możliwe doświadczenie. Aby dow…" at bounding box center [392, 217] width 784 height 434
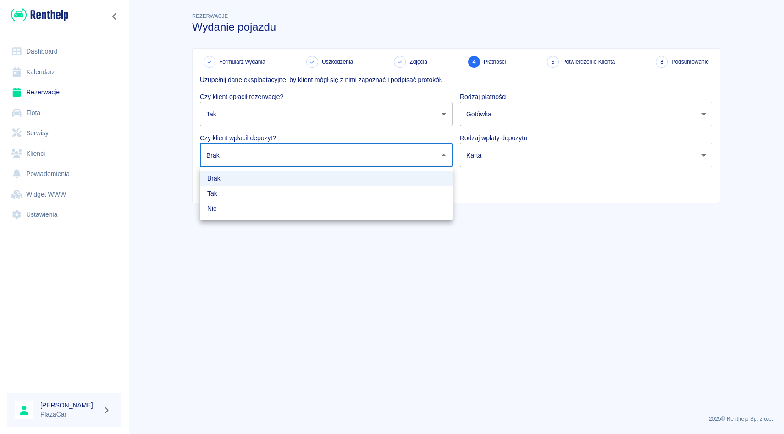
click at [356, 198] on li "Tak" at bounding box center [326, 193] width 253 height 15
type input "true"
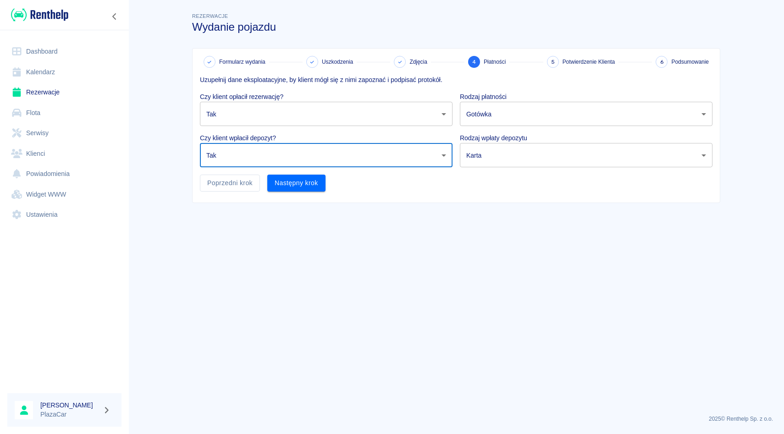
click at [483, 160] on body "Używamy plików Cookies, by zapewnić Ci najlepsze możliwe doświadczenie. Aby dow…" at bounding box center [392, 217] width 784 height 434
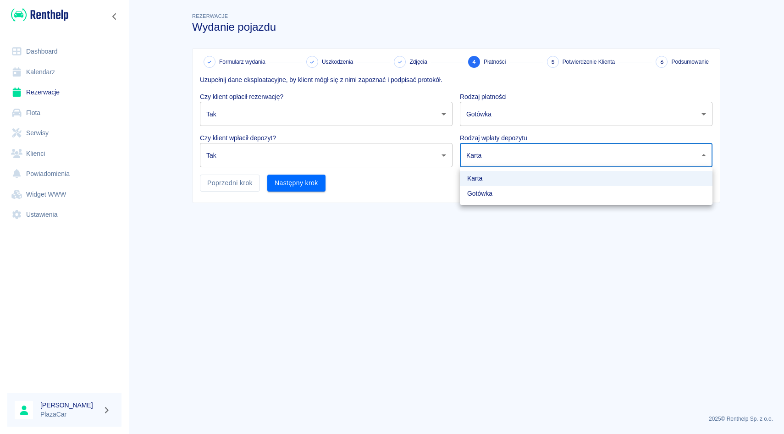
click at [475, 198] on li "Gotówka" at bounding box center [586, 193] width 253 height 15
type input "cash"
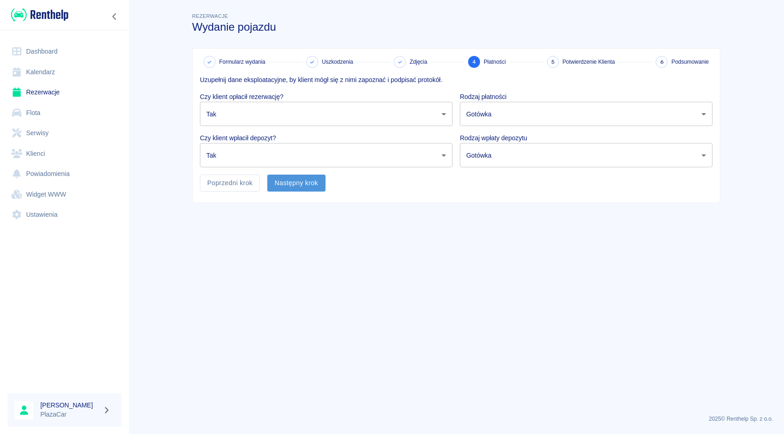
click at [315, 185] on button "Następny krok" at bounding box center [296, 183] width 58 height 17
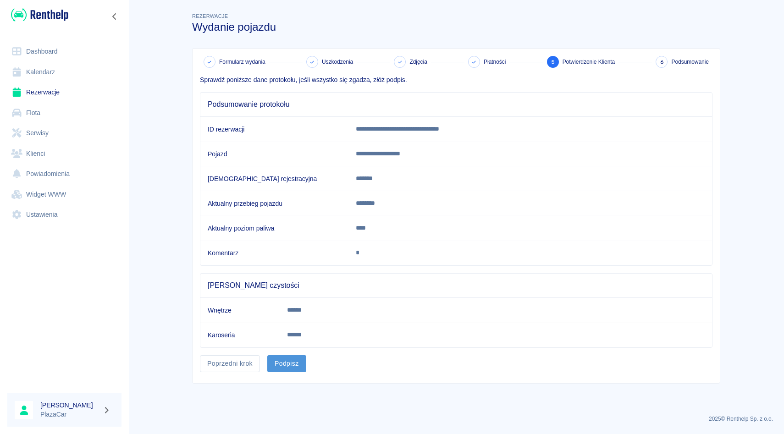
click at [298, 362] on button "Podpisz" at bounding box center [286, 363] width 39 height 17
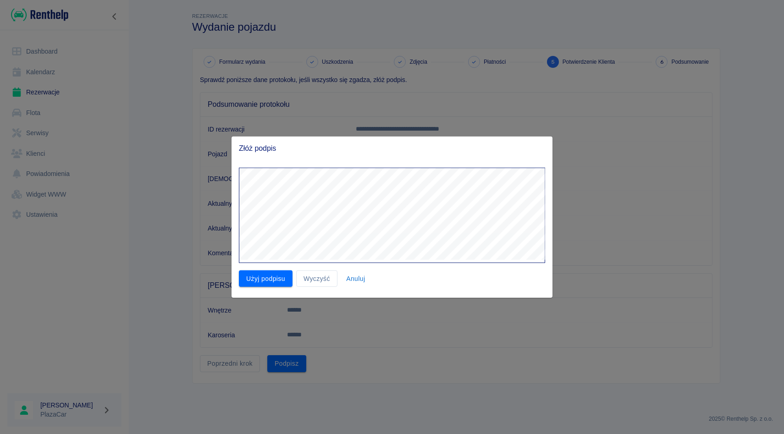
click at [562, 123] on div "Złóż podpis Użyj podpisu Wyczyść Anuluj" at bounding box center [392, 217] width 784 height 434
click at [312, 273] on button "Wyczyść" at bounding box center [316, 278] width 41 height 17
click at [259, 280] on button "Użyj podpisu" at bounding box center [266, 278] width 54 height 17
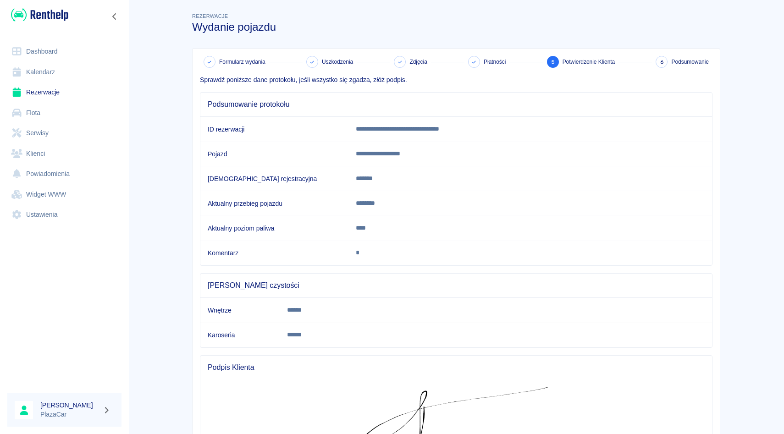
scroll to position [105, 0]
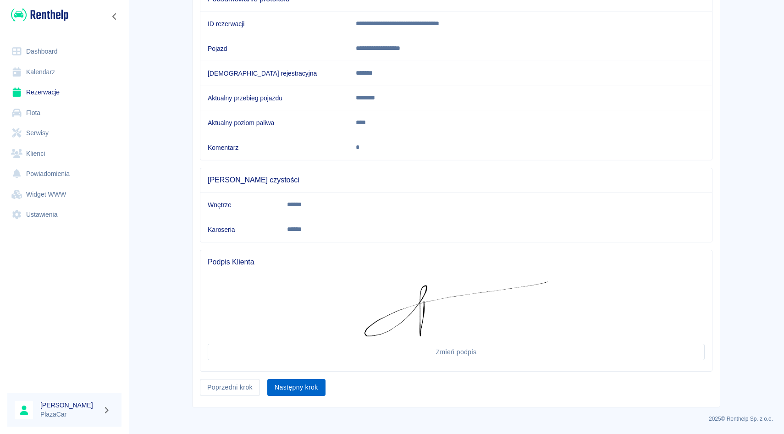
click at [323, 381] on button "Następny krok" at bounding box center [296, 387] width 58 height 17
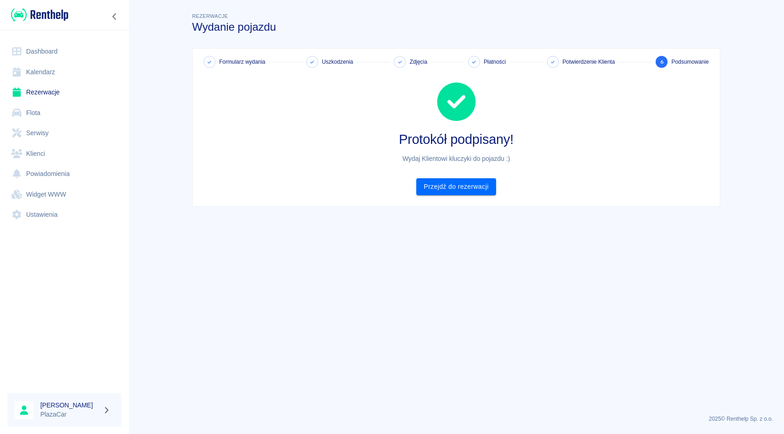
scroll to position [0, 0]
click at [460, 189] on link "Przejdź do rezerwacji" at bounding box center [455, 186] width 79 height 17
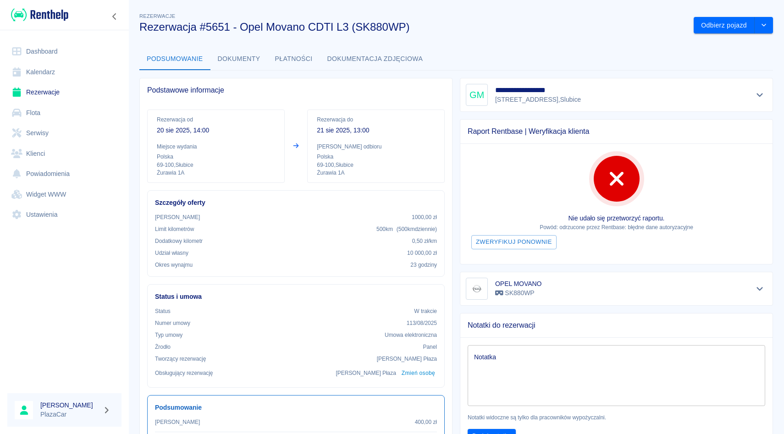
click at [45, 95] on link "Rezerwacje" at bounding box center [64, 92] width 114 height 21
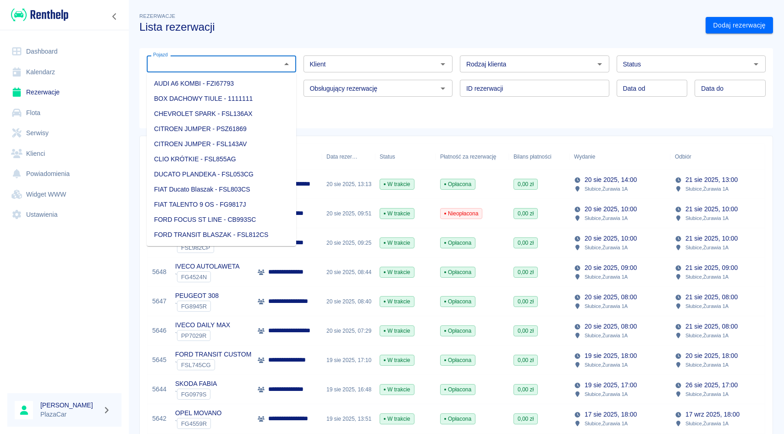
click at [231, 60] on input "Pojazd" at bounding box center [213, 63] width 129 height 11
click at [720, 29] on link "Dodaj rezerwację" at bounding box center [738, 25] width 67 height 17
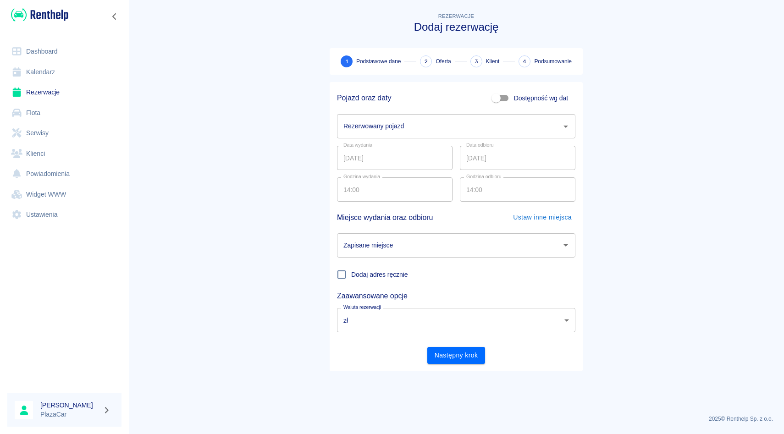
click at [361, 134] on input "Rezerwowany pojazd" at bounding box center [449, 126] width 216 height 16
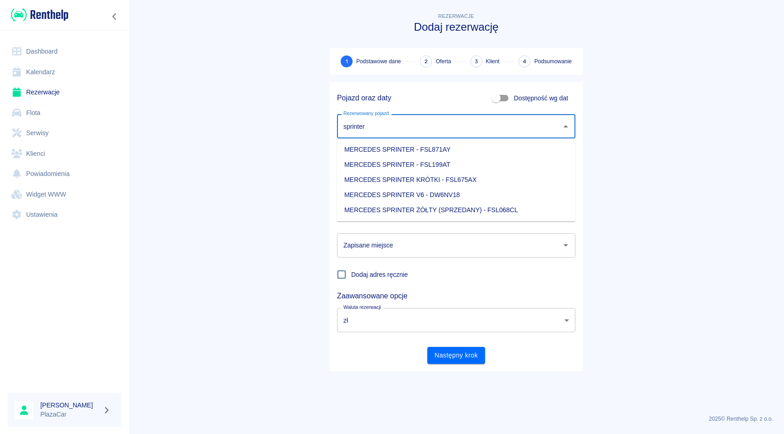
type input "sprinter"
click at [81, 93] on link "Rezerwacje" at bounding box center [64, 92] width 114 height 21
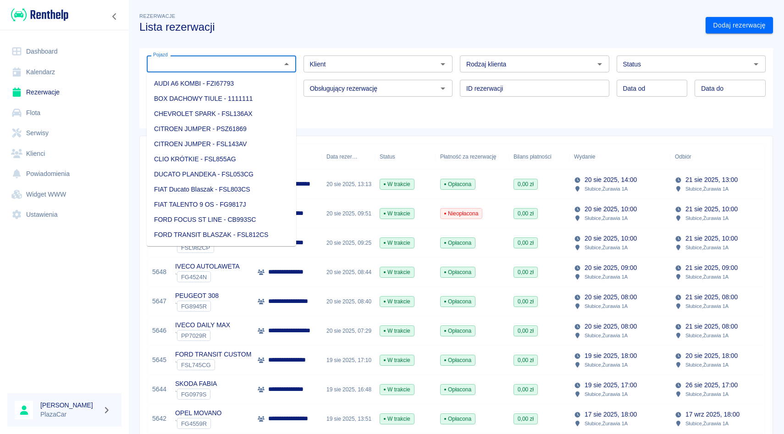
click at [194, 62] on input "Pojazd" at bounding box center [213, 63] width 129 height 11
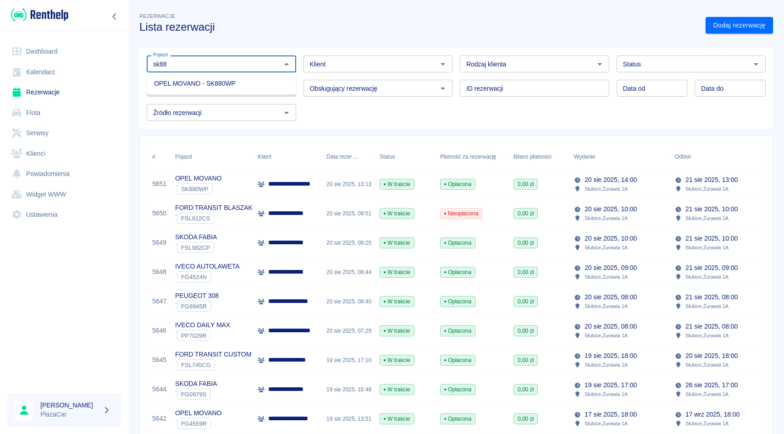
click at [194, 79] on li "OPEL MOVANO - SK880WP" at bounding box center [221, 83] width 149 height 15
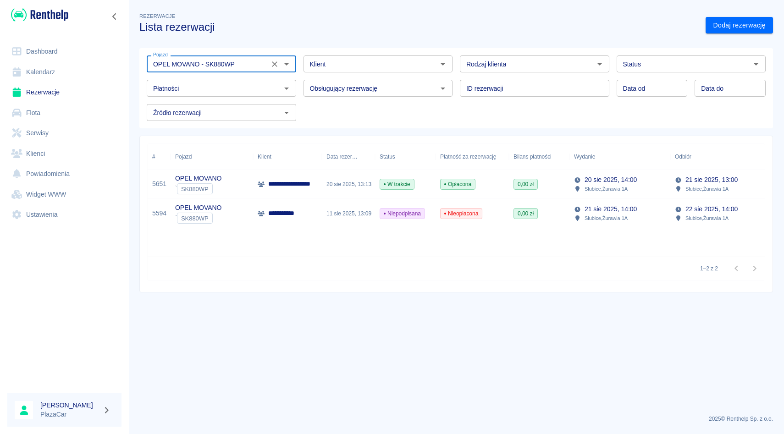
click at [697, 69] on div "Status" at bounding box center [691, 63] width 149 height 17
type input "OPEL MOVANO - SK880WP"
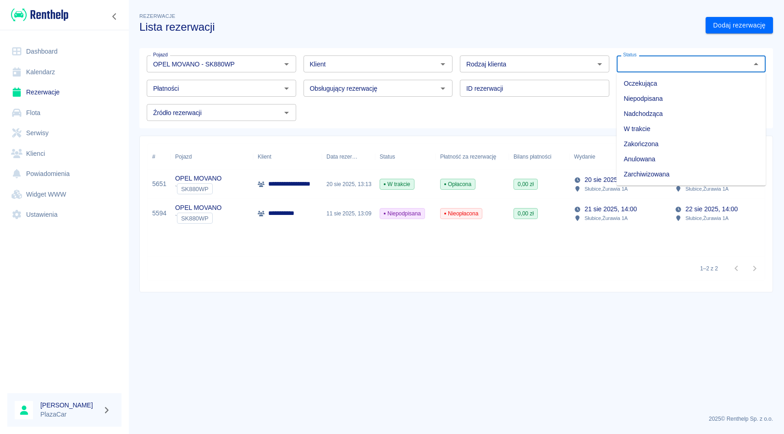
click at [630, 168] on li "Zarchiwizowana" at bounding box center [691, 174] width 149 height 15
type input "Zarchiwizowana"
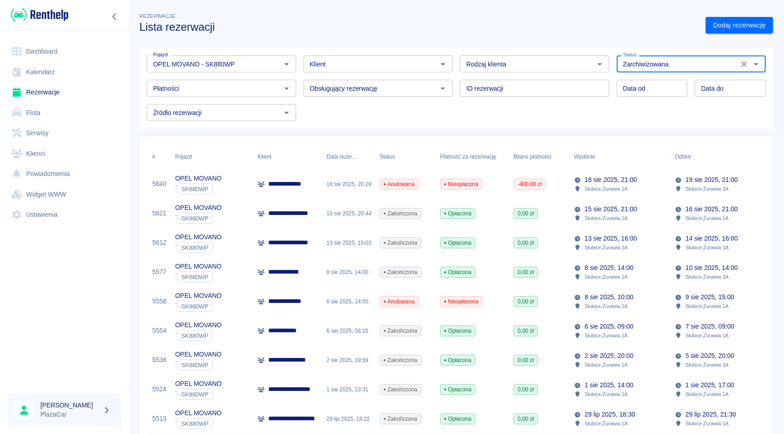
click at [743, 62] on icon "Wyczyść" at bounding box center [743, 64] width 9 height 9
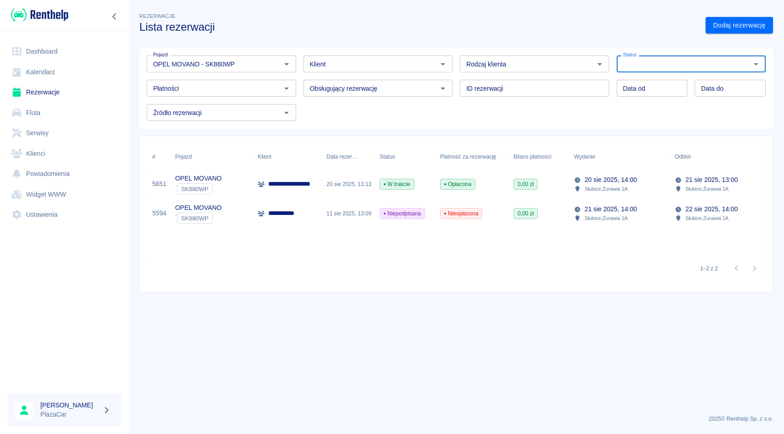
click at [274, 61] on icon "Wyczyść" at bounding box center [274, 64] width 9 height 9
